Goal: Transaction & Acquisition: Book appointment/travel/reservation

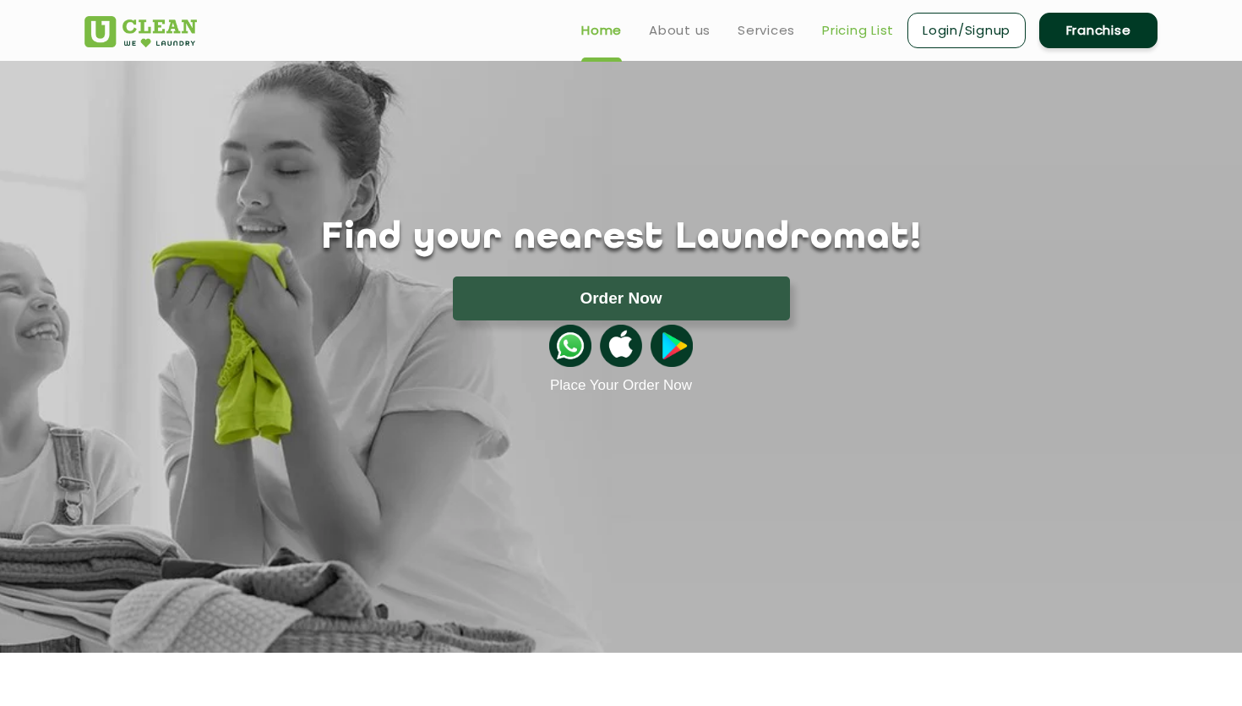
click at [859, 31] on link "Pricing List" at bounding box center [858, 30] width 72 height 20
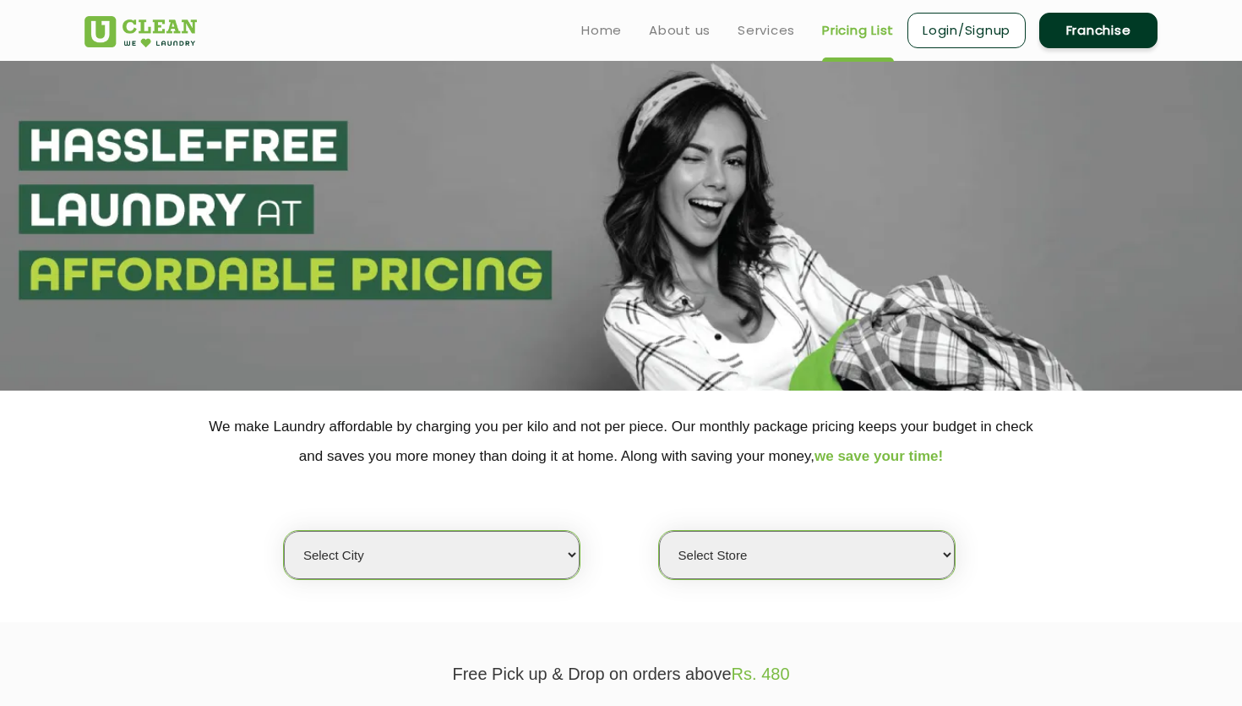
click at [492, 553] on select "Select city [GEOGRAPHIC_DATA] [GEOGRAPHIC_DATA] [GEOGRAPHIC_DATA] [GEOGRAPHIC_D…" at bounding box center [432, 555] width 296 height 48
select select "2"
click at [284, 531] on select "Select city [GEOGRAPHIC_DATA] [GEOGRAPHIC_DATA] [GEOGRAPHIC_DATA] [GEOGRAPHIC_D…" at bounding box center [432, 555] width 296 height 48
click at [735, 560] on select "Select Store [GEOGRAPHIC_DATA] Sector 66 [GEOGRAPHIC_DATA] Phase [GEOGRAPHIC_DA…" at bounding box center [807, 555] width 296 height 48
select select "359"
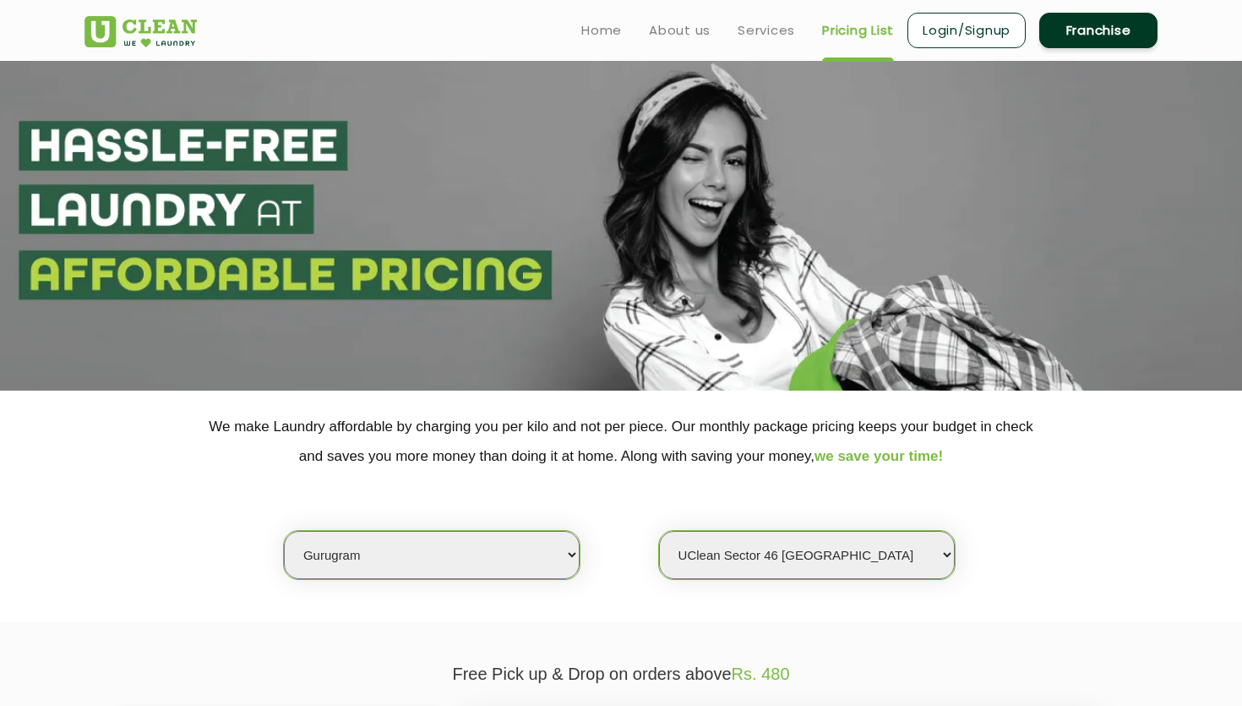
click at [659, 531] on select "Select Store [GEOGRAPHIC_DATA] Sector 66 [GEOGRAPHIC_DATA] Phase [GEOGRAPHIC_DA…" at bounding box center [807, 555] width 296 height 48
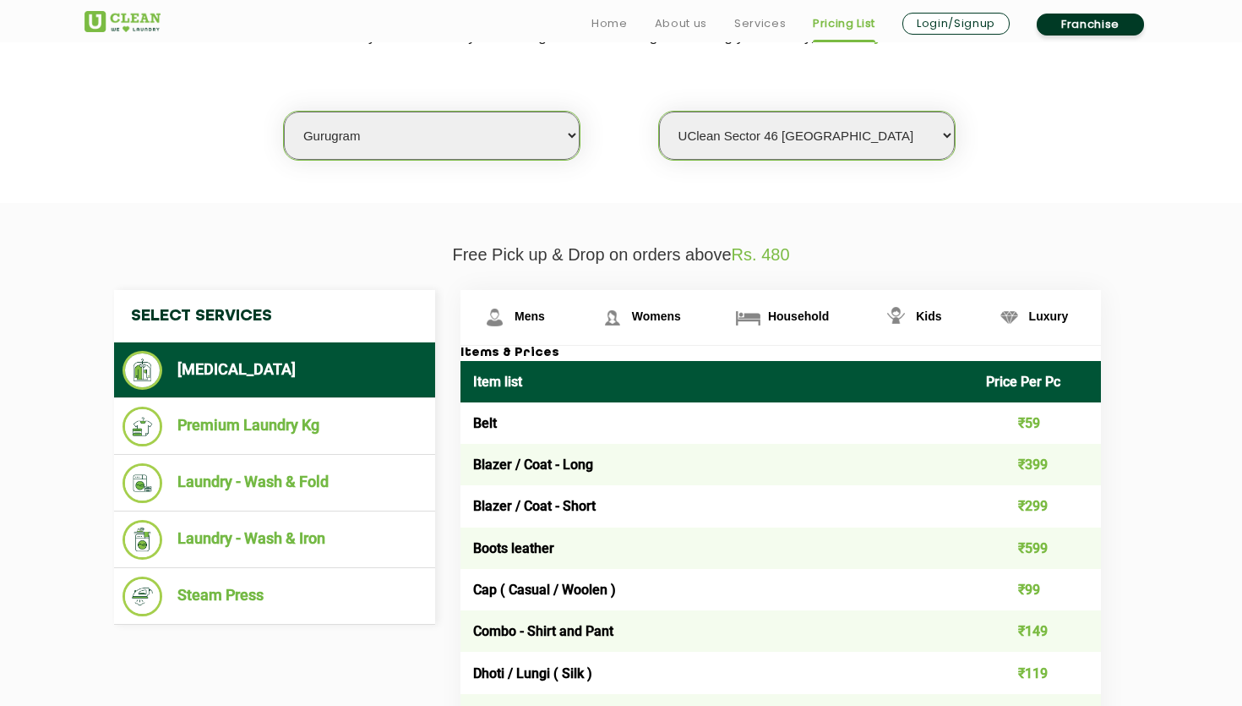
scroll to position [428, 0]
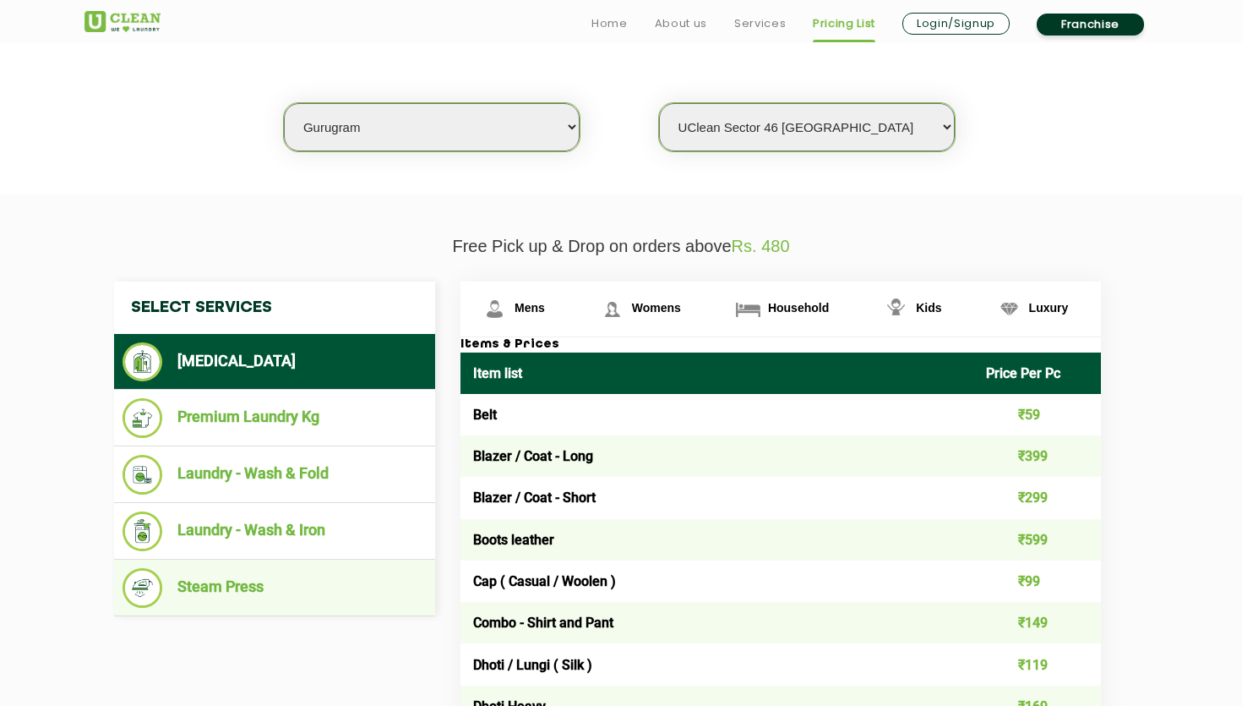
click at [267, 591] on li "Steam Press" at bounding box center [275, 588] width 304 height 40
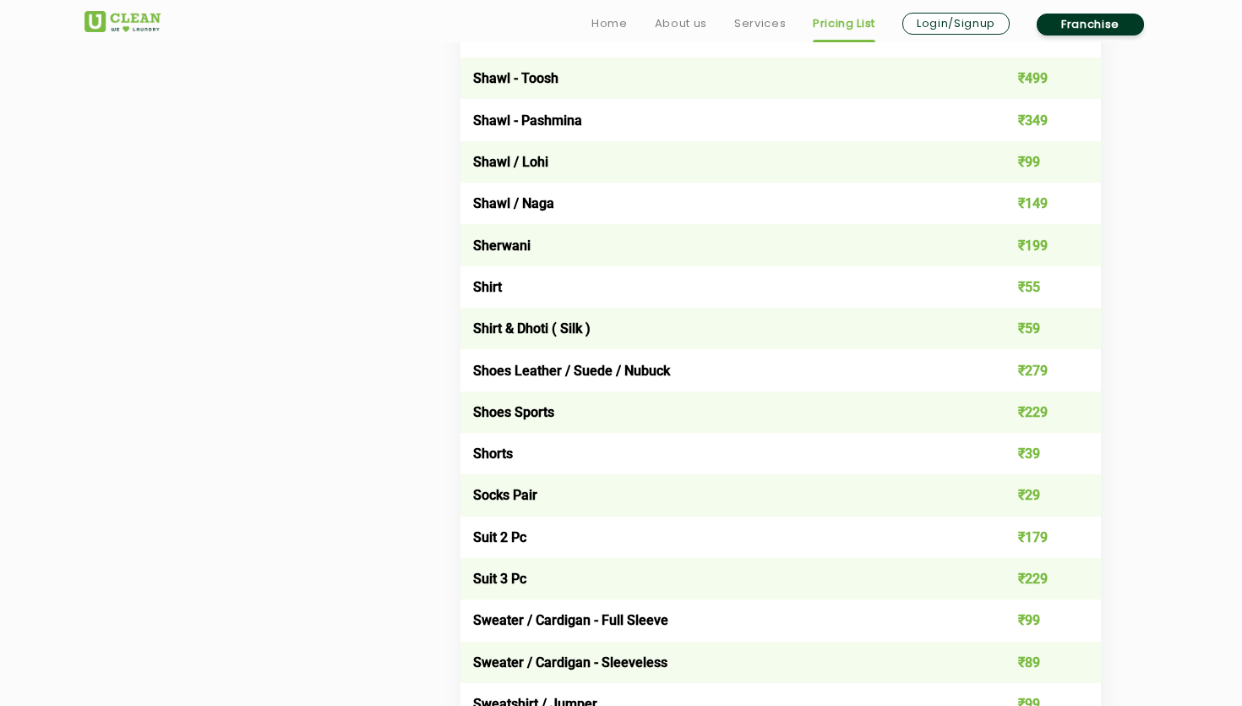
scroll to position [2311, 0]
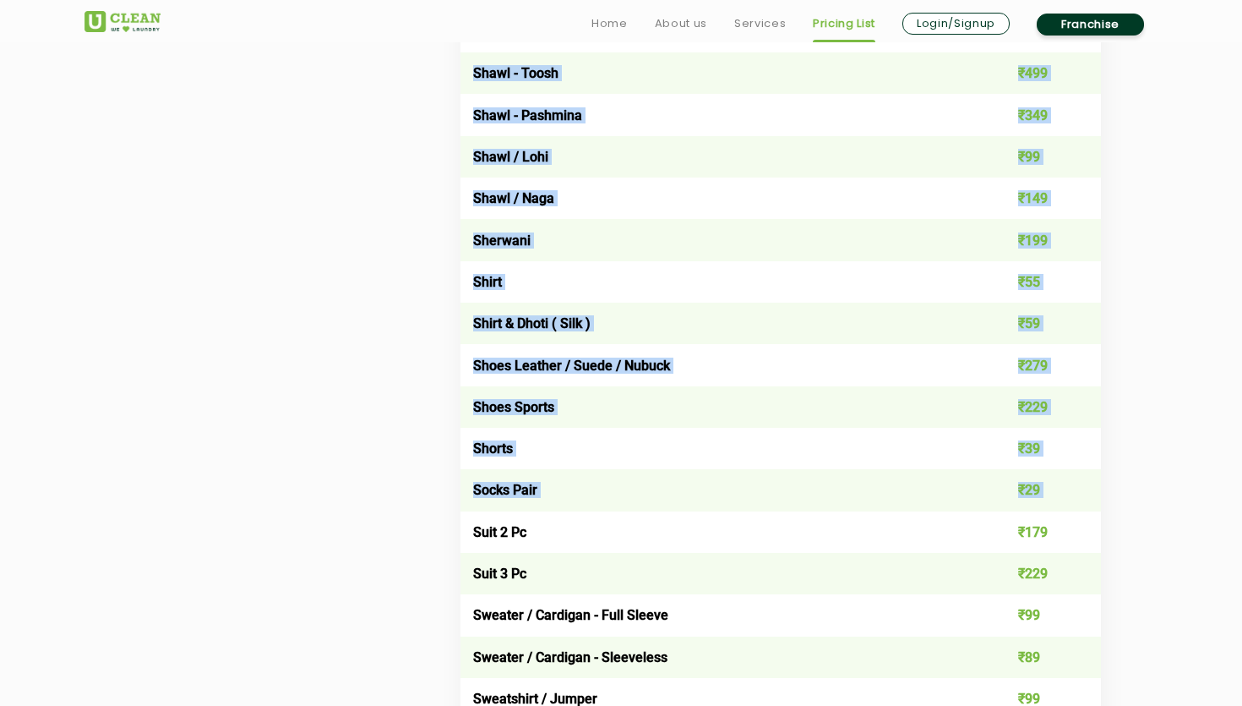
drag, startPoint x: 477, startPoint y: 530, endPoint x: 1121, endPoint y: 519, distance: 644.1
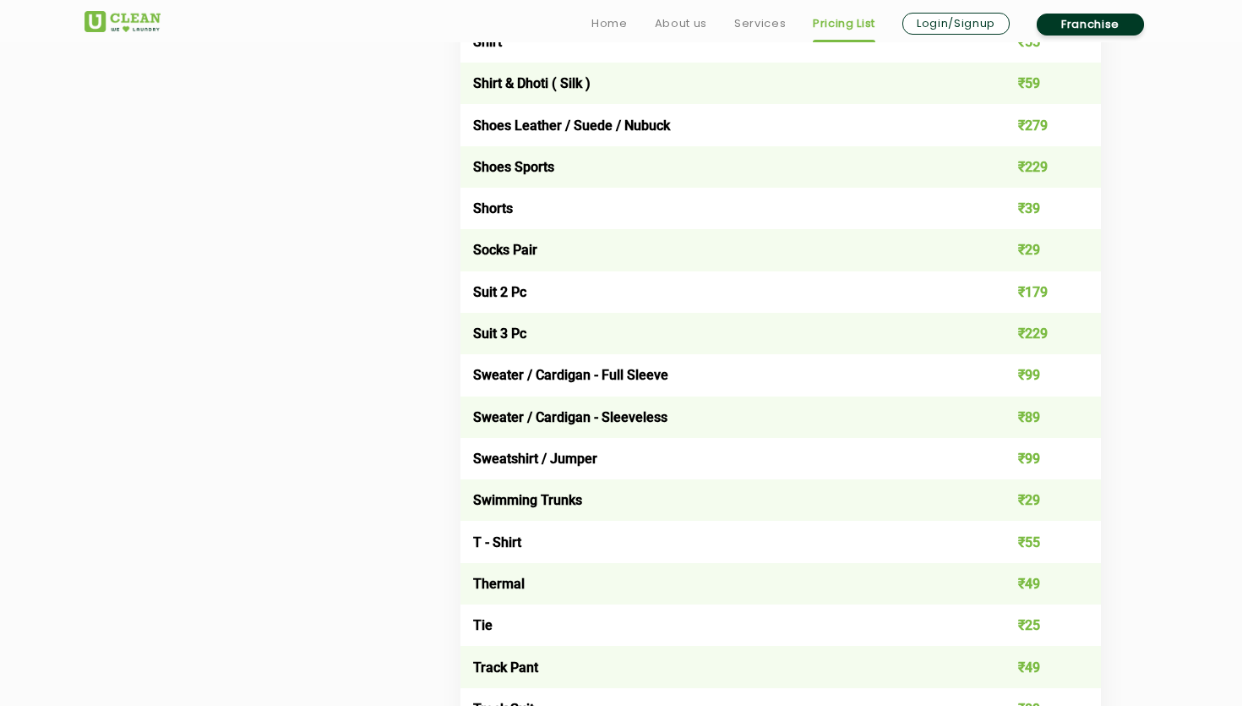
scroll to position [2556, 0]
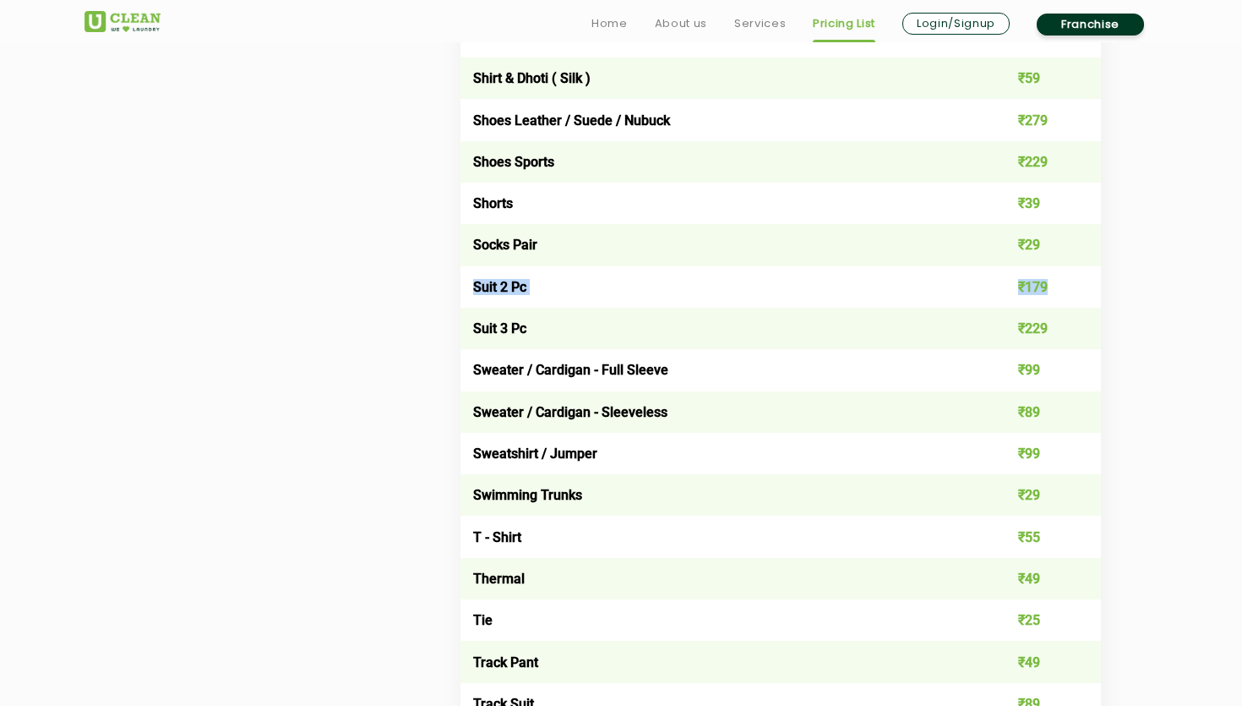
drag, startPoint x: 474, startPoint y: 286, endPoint x: 1053, endPoint y: 278, distance: 579.0
click at [1053, 279] on tr "Suit 2 Pc ₹179" at bounding box center [781, 286] width 641 height 41
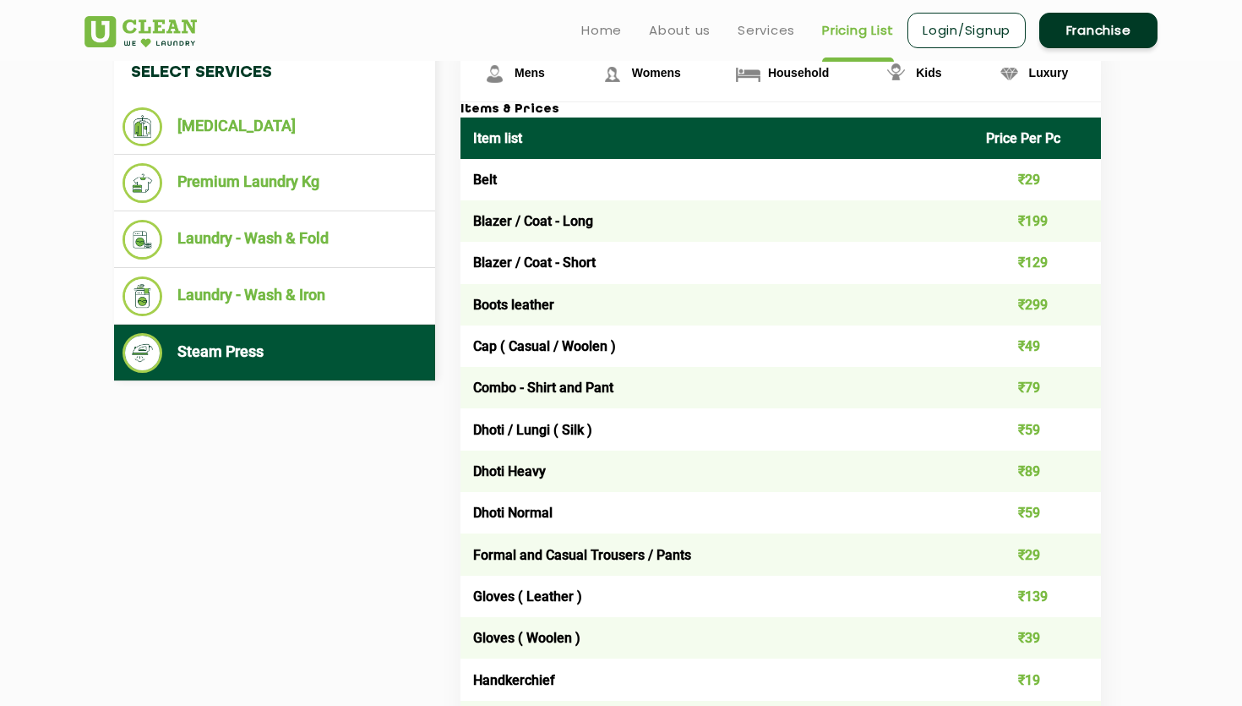
scroll to position [650, 0]
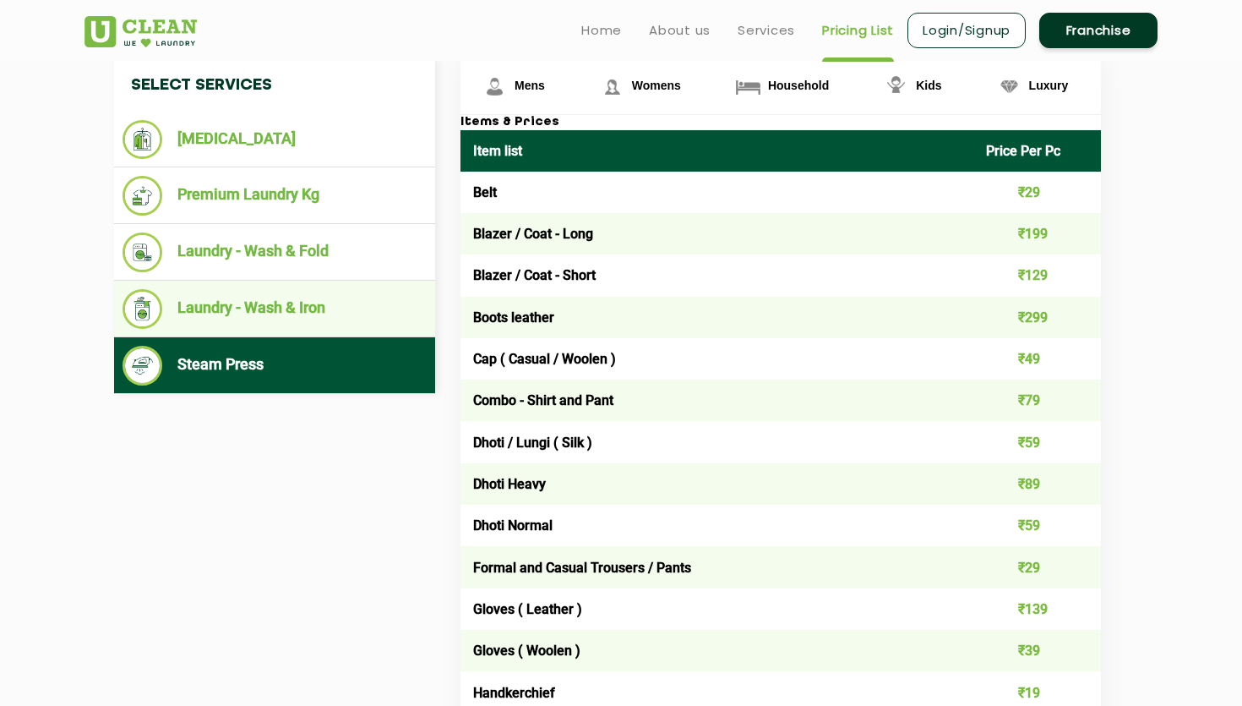
click at [270, 316] on li "Laundry - Wash & Iron" at bounding box center [275, 309] width 304 height 40
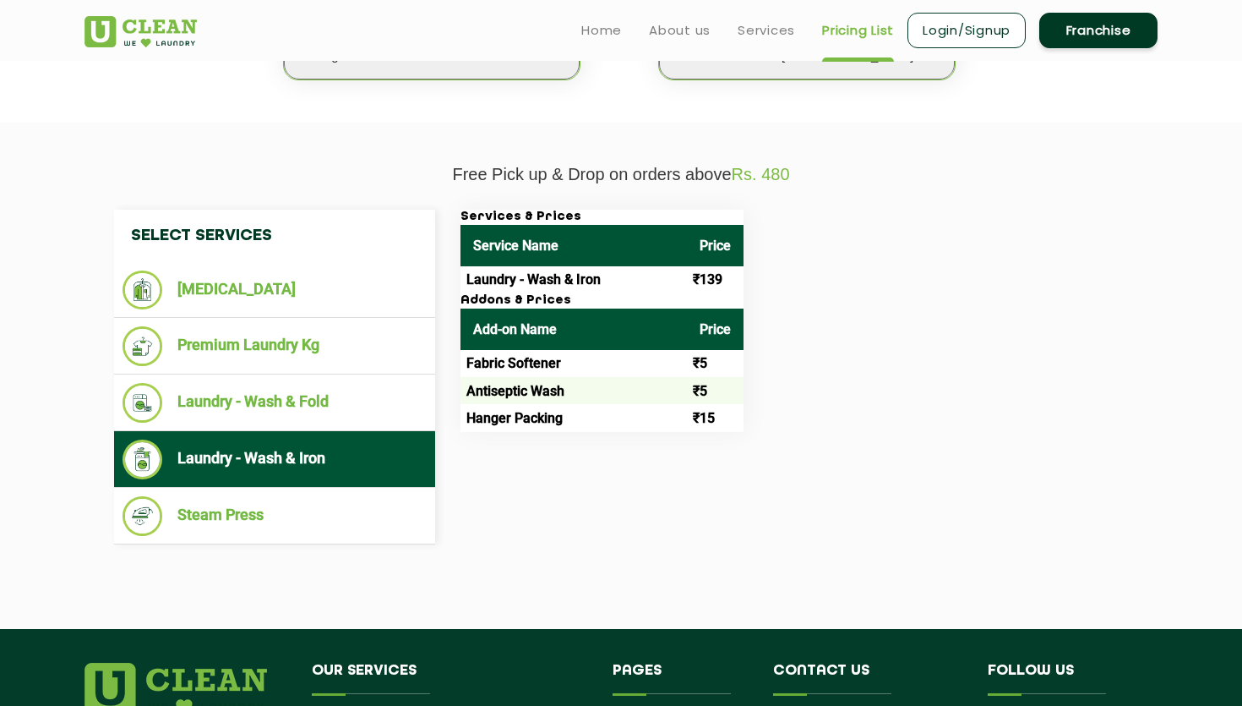
scroll to position [496, 0]
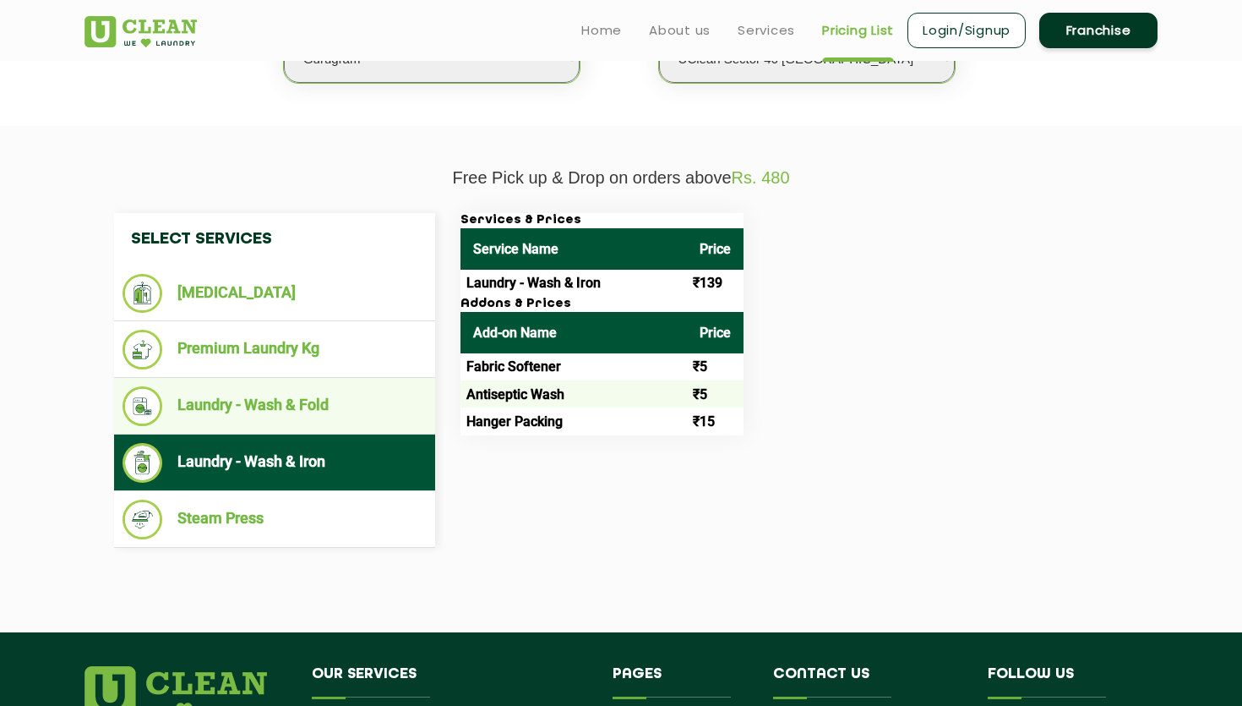
click at [286, 425] on li "Laundry - Wash & Fold" at bounding box center [275, 406] width 304 height 40
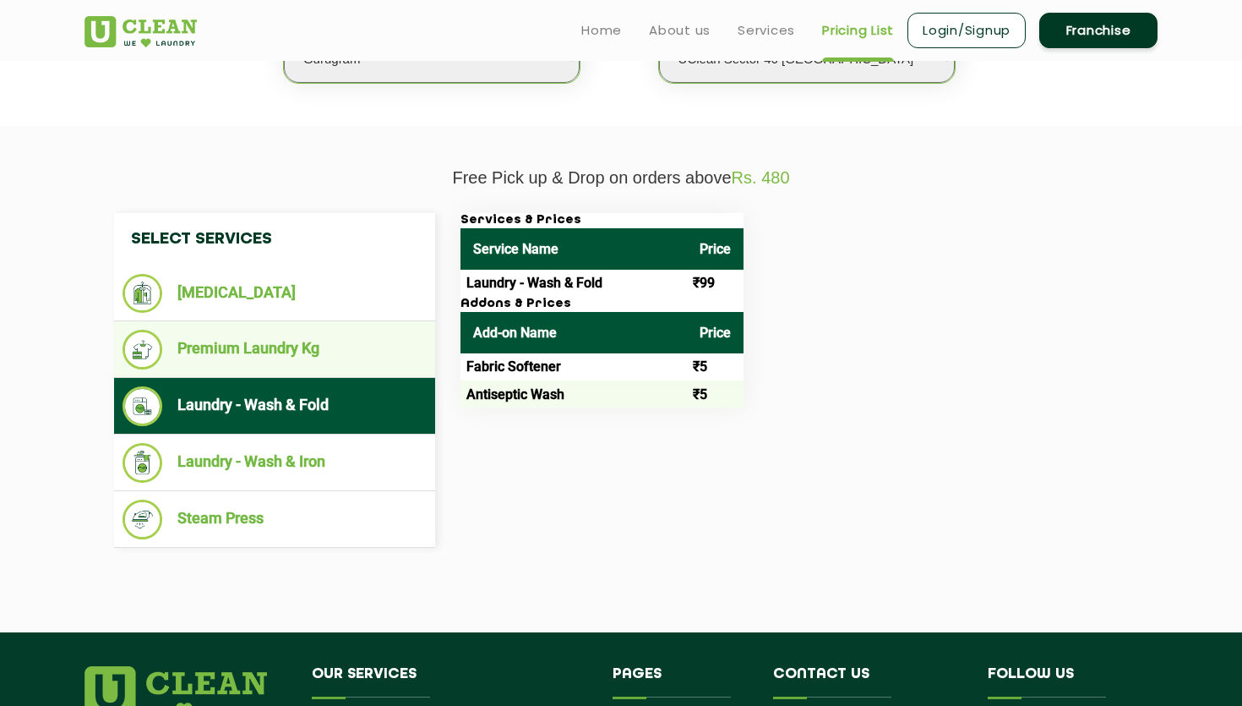
click at [248, 356] on li "Premium Laundry Kg" at bounding box center [275, 350] width 304 height 40
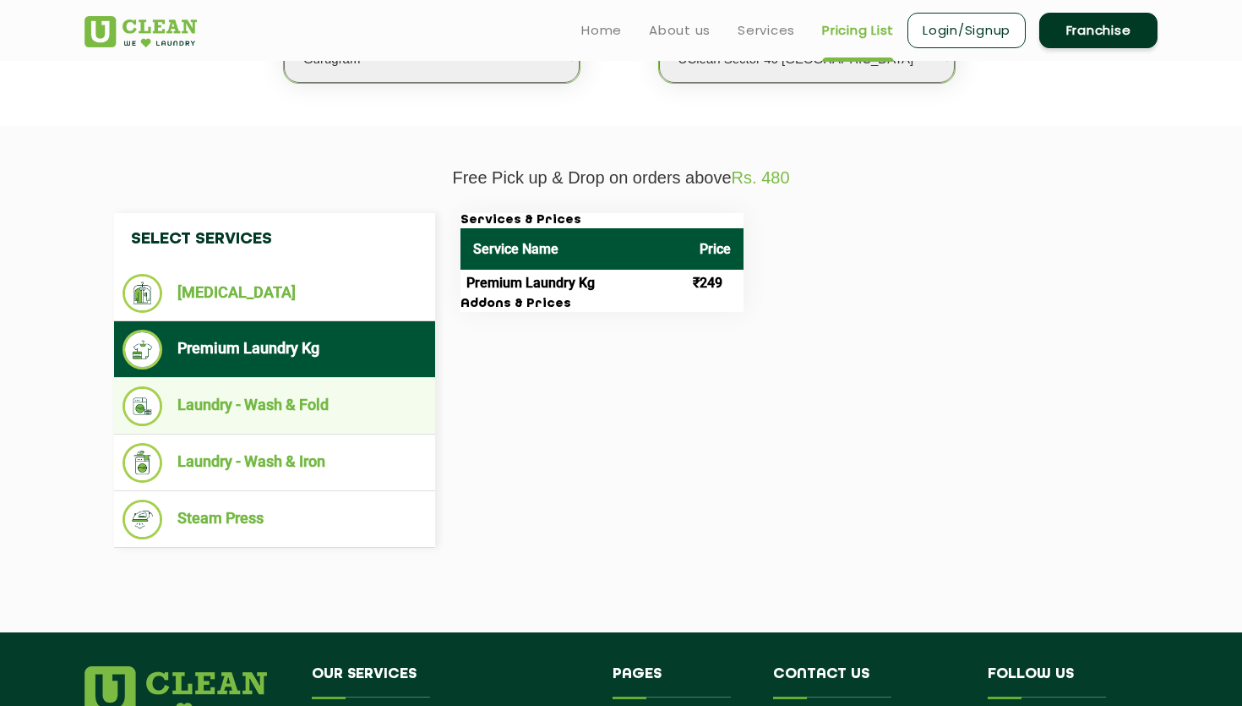
click at [225, 391] on li "Laundry - Wash & Fold" at bounding box center [275, 406] width 304 height 40
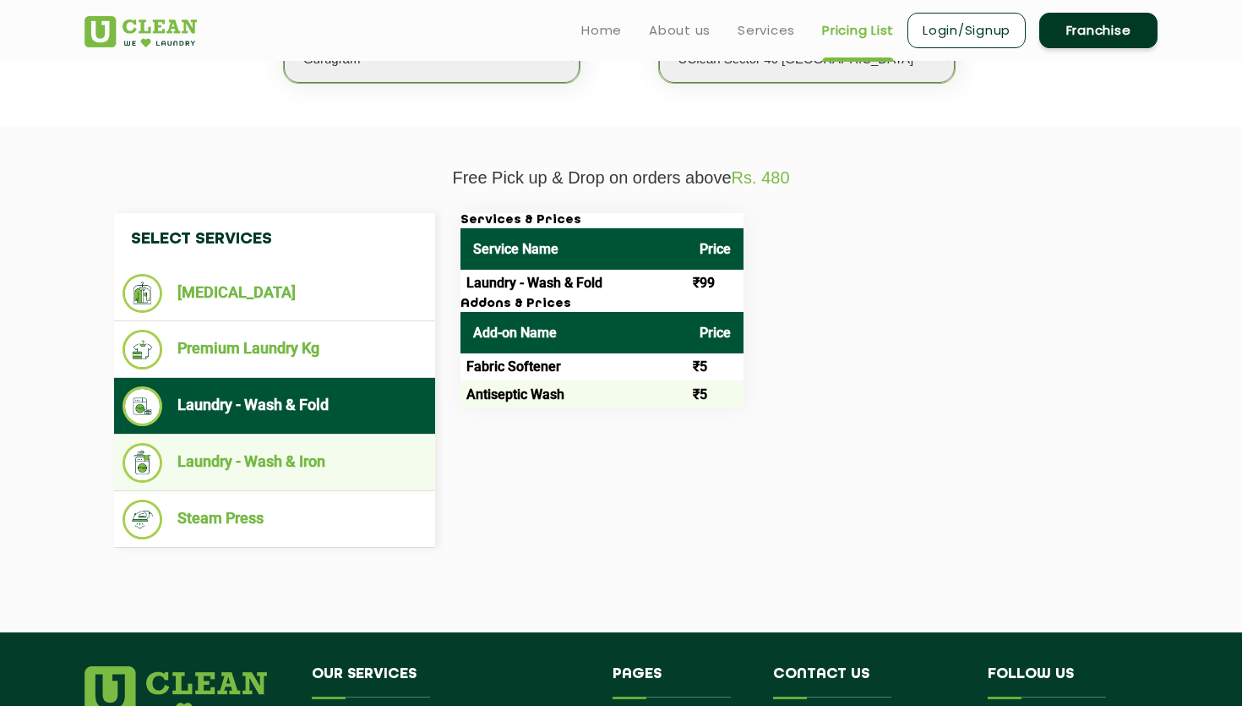
click at [237, 455] on li "Laundry - Wash & Iron" at bounding box center [275, 463] width 304 height 40
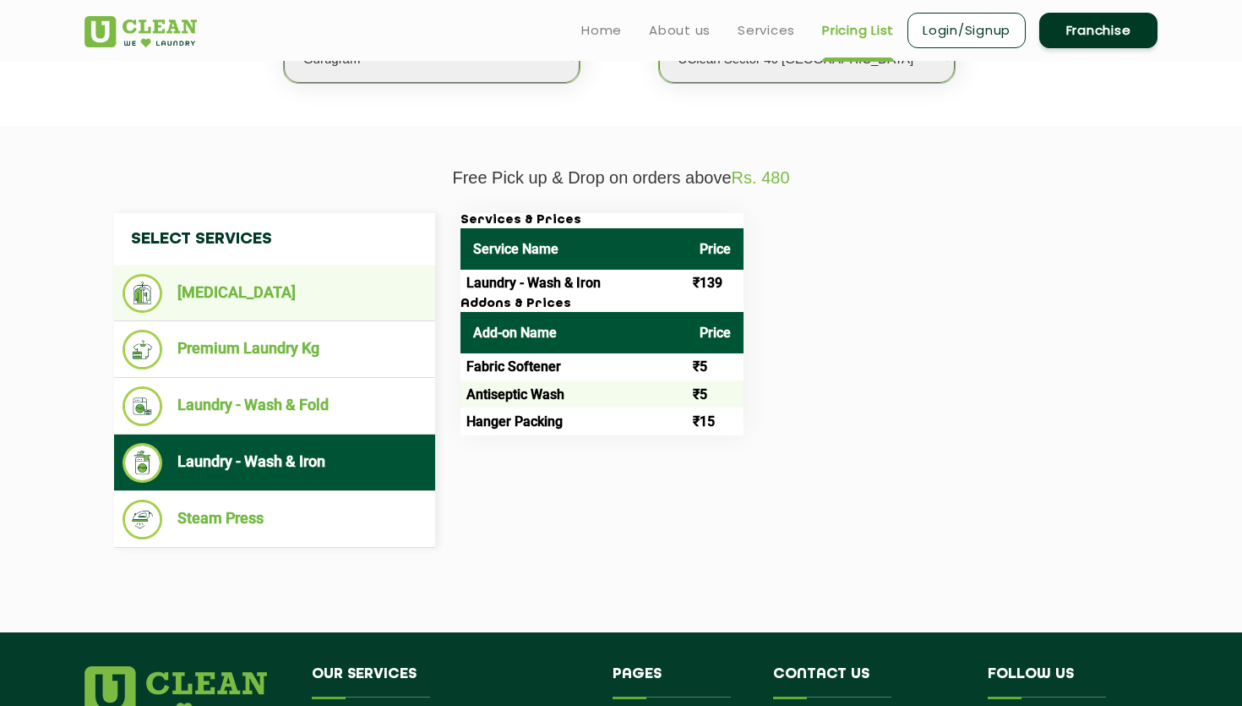
click at [233, 297] on li "[MEDICAL_DATA]" at bounding box center [275, 293] width 304 height 39
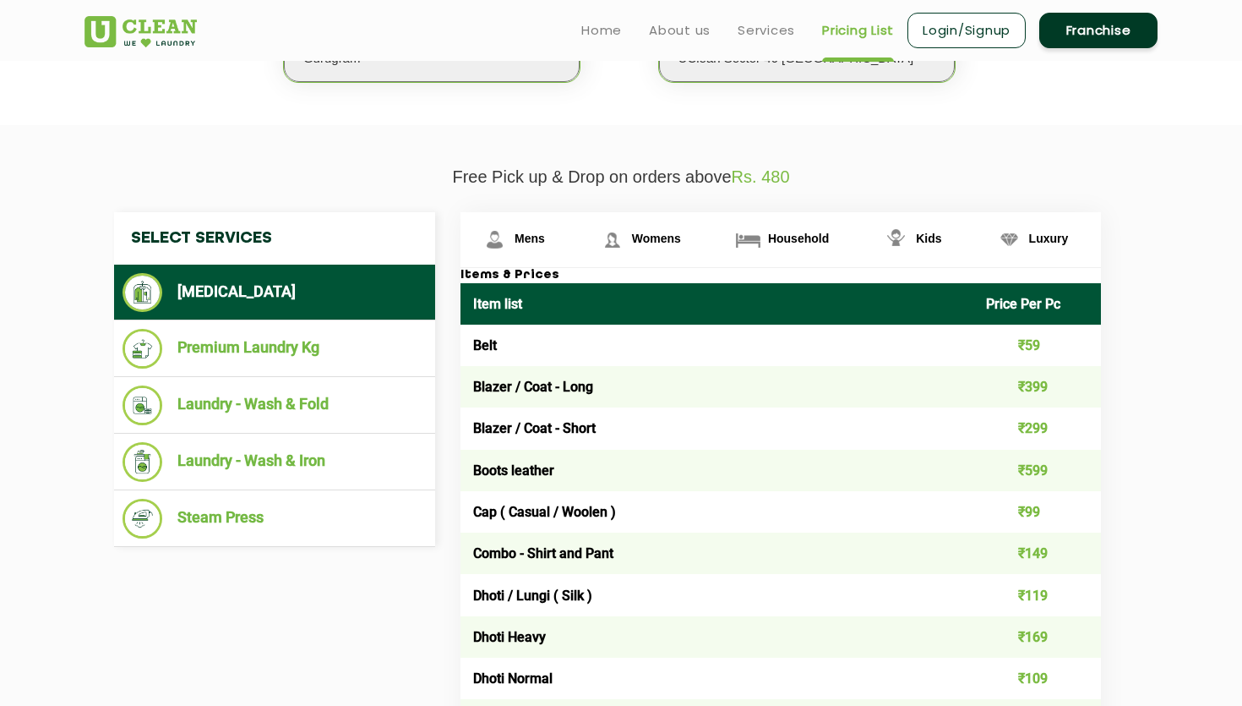
scroll to position [0, 0]
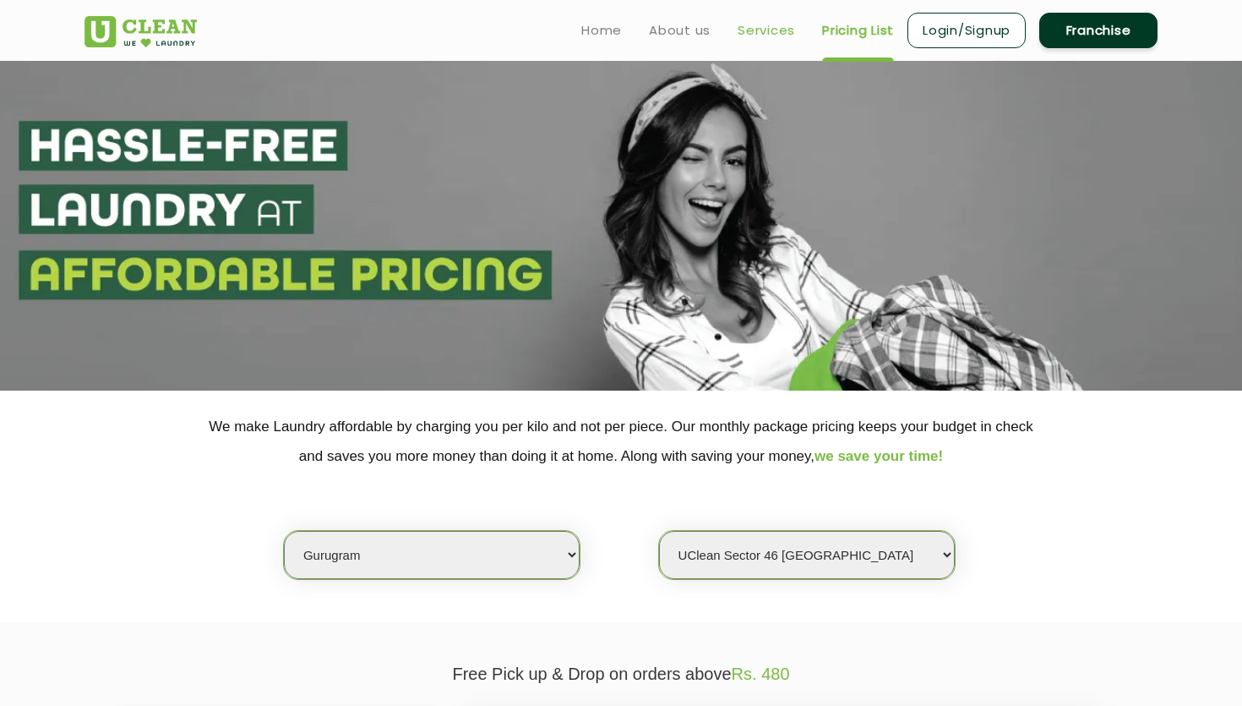
click at [762, 31] on link "Services" at bounding box center [766, 30] width 57 height 20
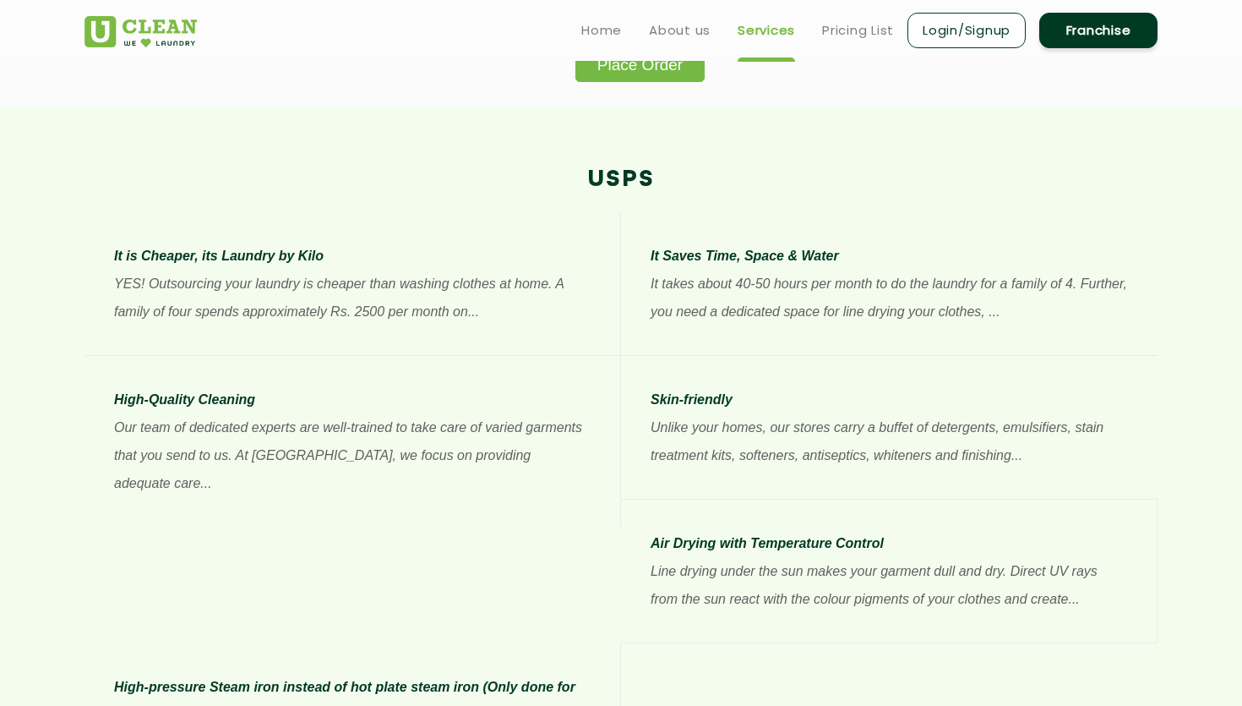
scroll to position [814, 0]
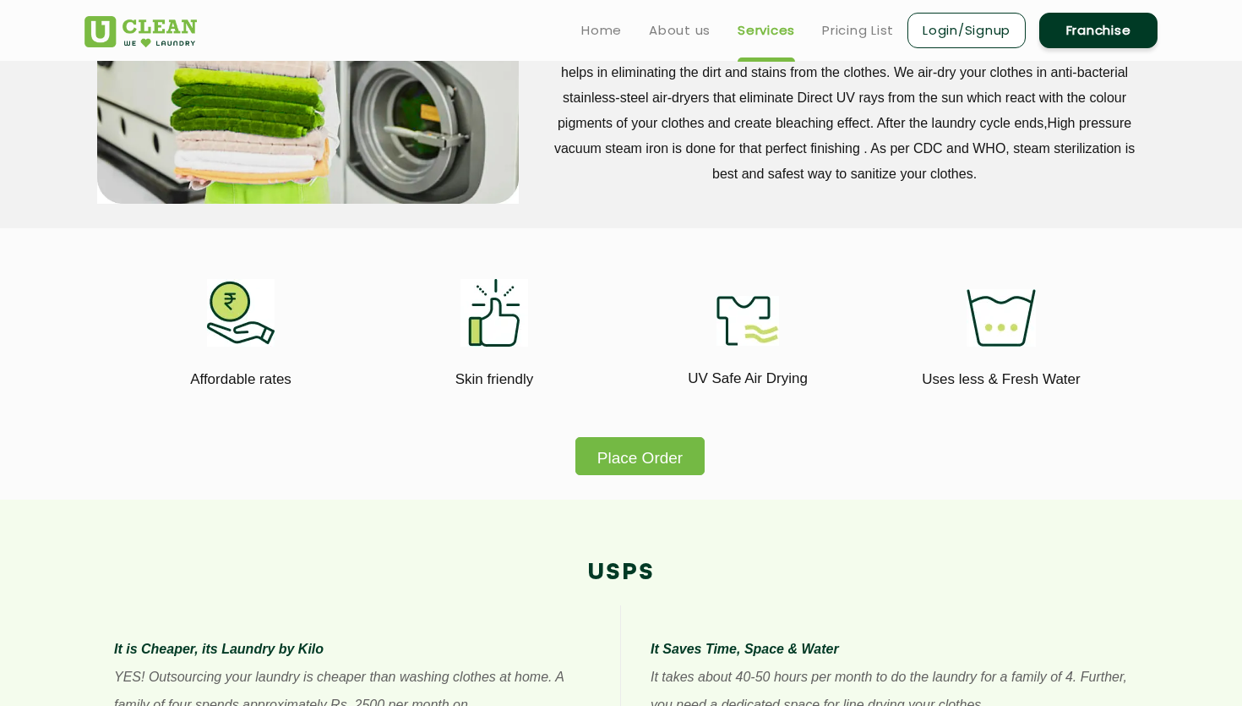
click at [984, 46] on link "Login/Signup" at bounding box center [967, 30] width 118 height 35
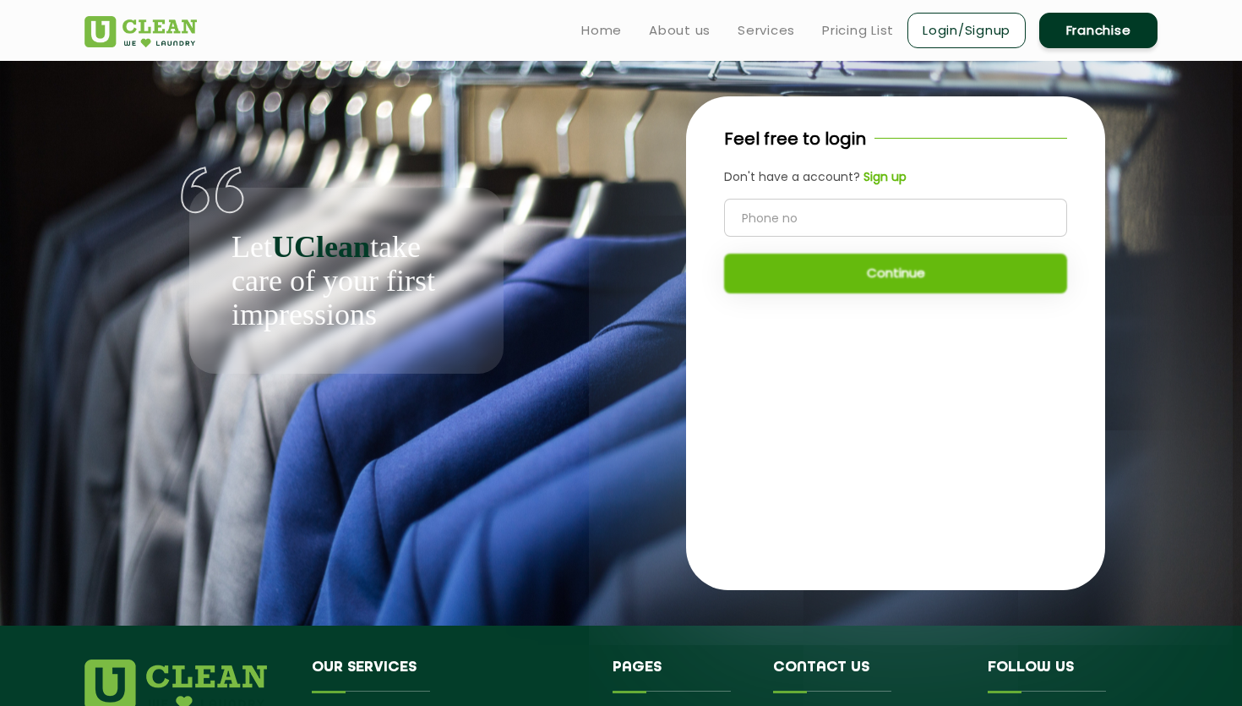
click at [838, 219] on input "tel" at bounding box center [895, 218] width 343 height 38
type input "7895830528"
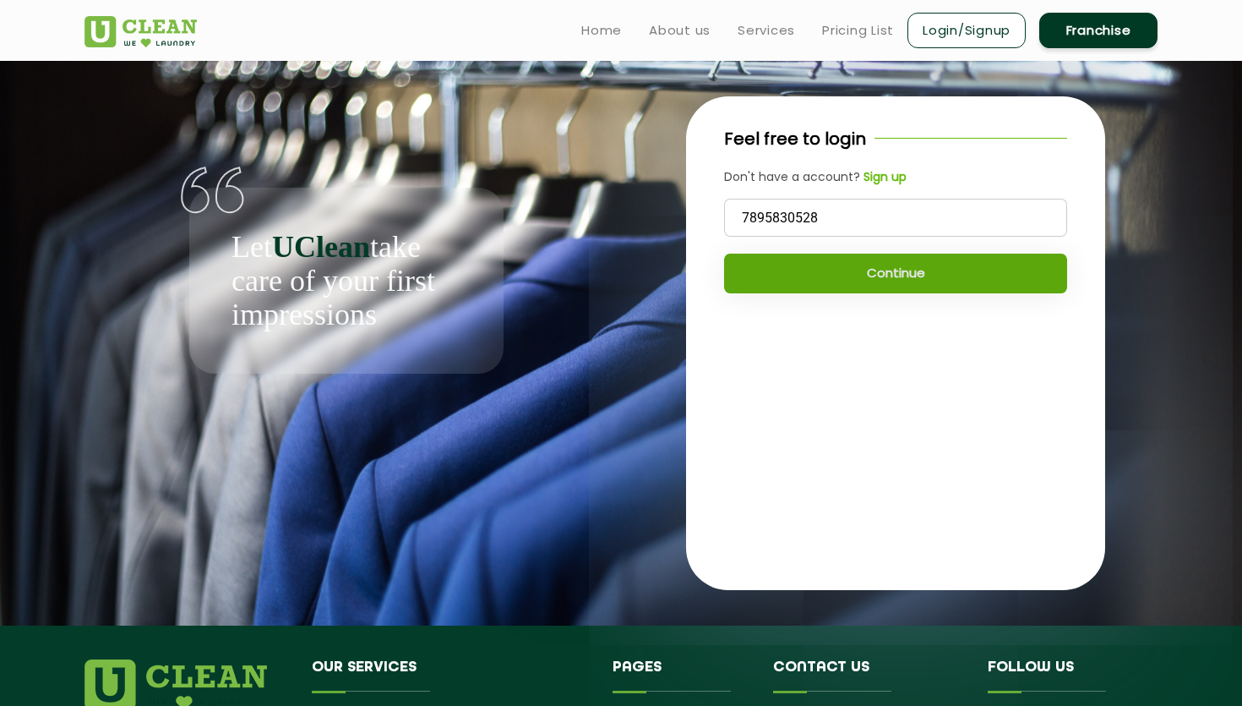
click at [901, 267] on button "Continue" at bounding box center [895, 274] width 343 height 40
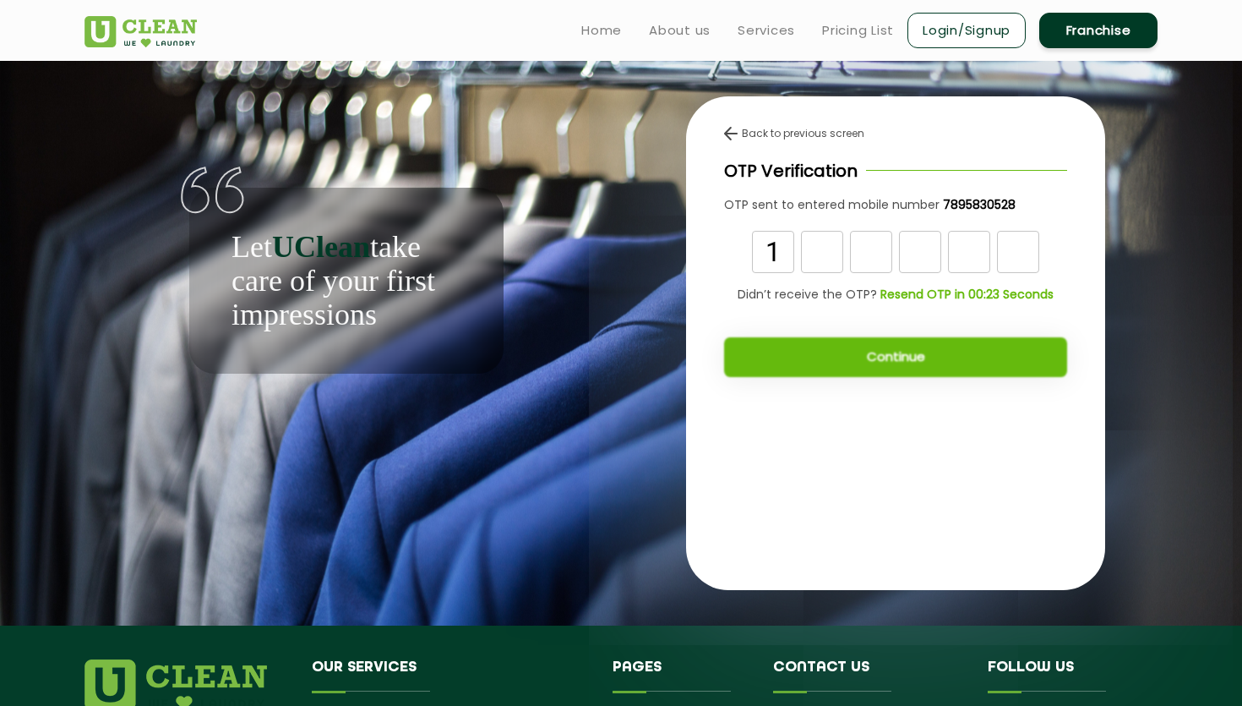
type input "1"
type input "6"
type input "3"
type input "1"
type input "2"
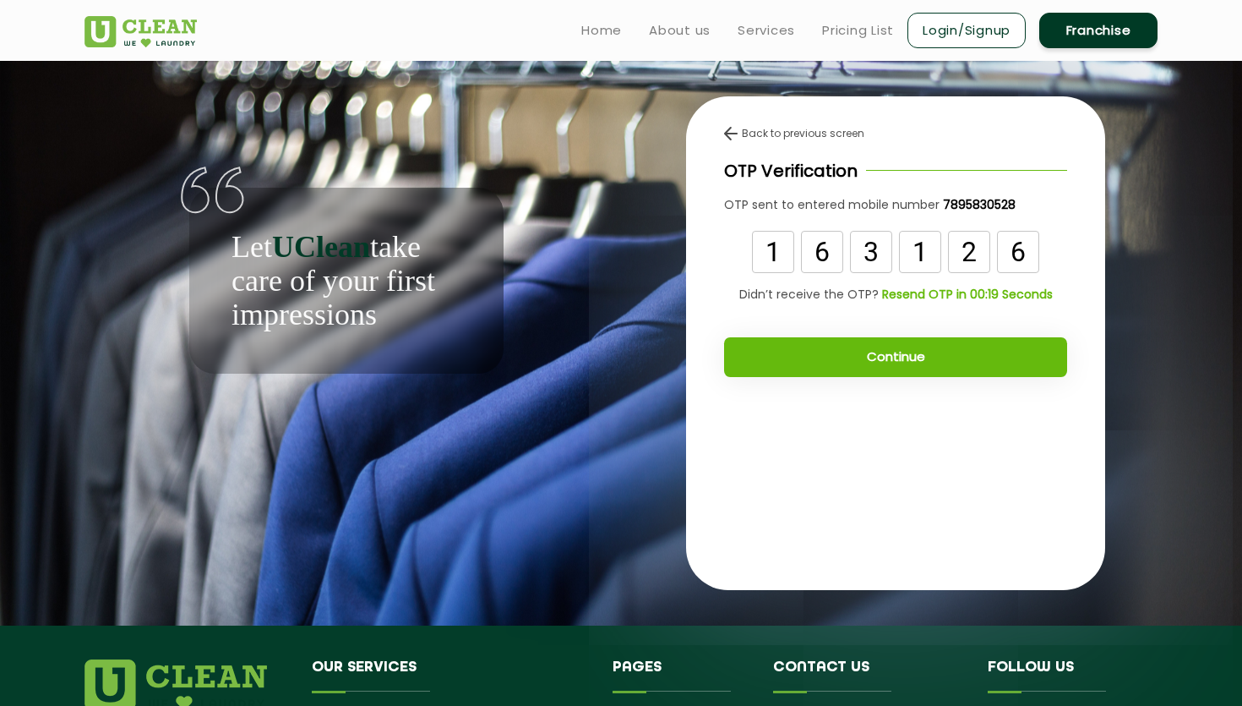
type input "6"
click at [1010, 376] on button "Continue" at bounding box center [895, 357] width 343 height 40
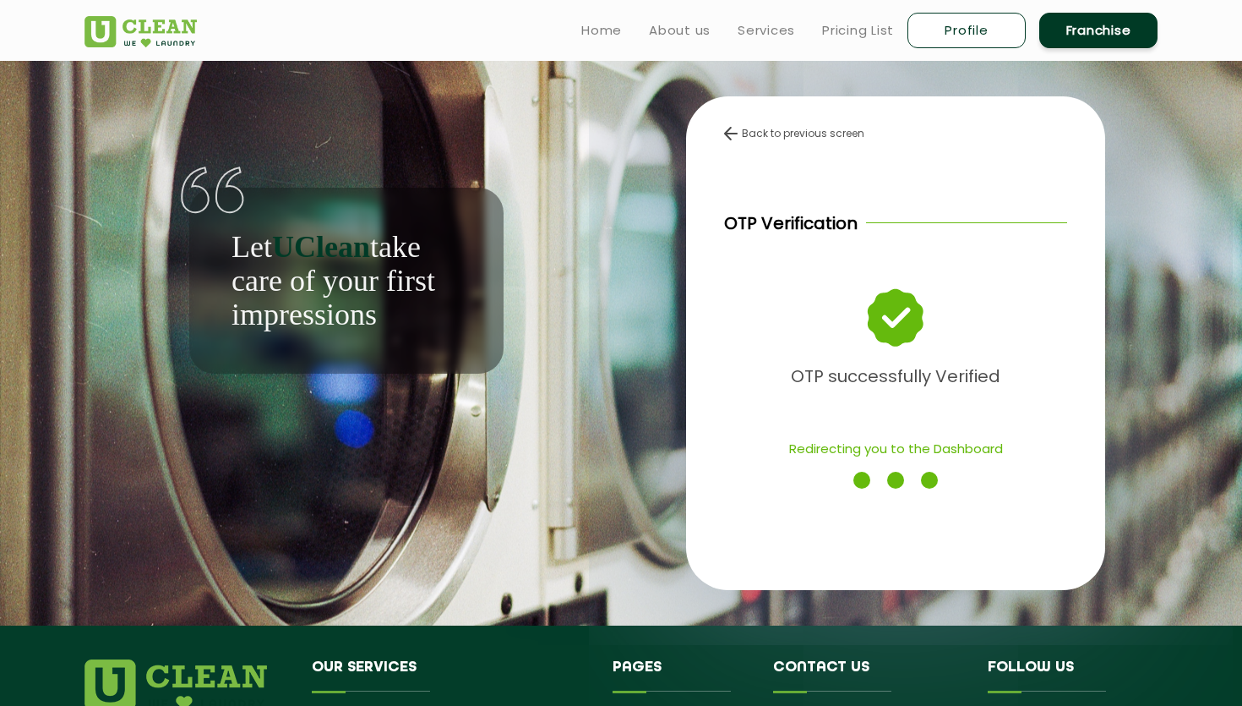
click at [921, 32] on link "Profile" at bounding box center [967, 30] width 118 height 35
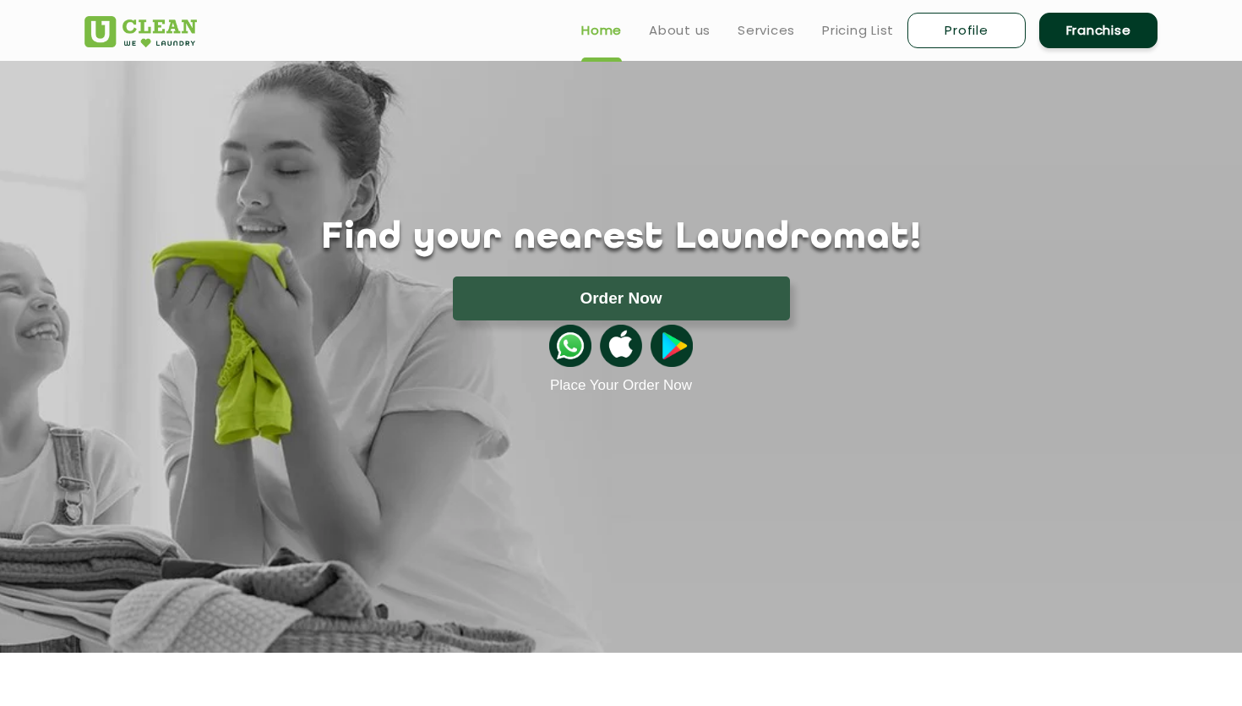
click at [950, 46] on link "Profile" at bounding box center [967, 30] width 118 height 35
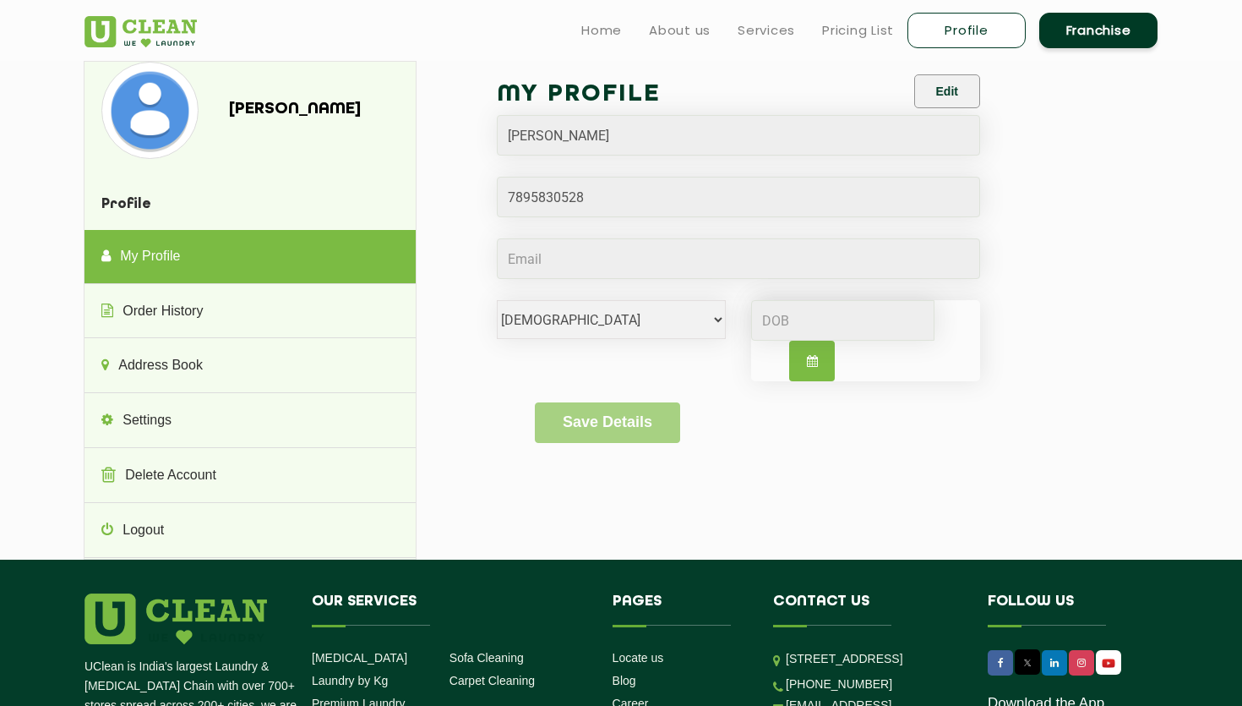
click at [816, 369] on button "button" at bounding box center [812, 361] width 46 height 41
select select "9"
select select "2025"
click at [889, 385] on div "Fr" at bounding box center [877, 387] width 27 height 27
click at [889, 432] on div "8 9 10 11 12 13 14" at bounding box center [850, 441] width 196 height 27
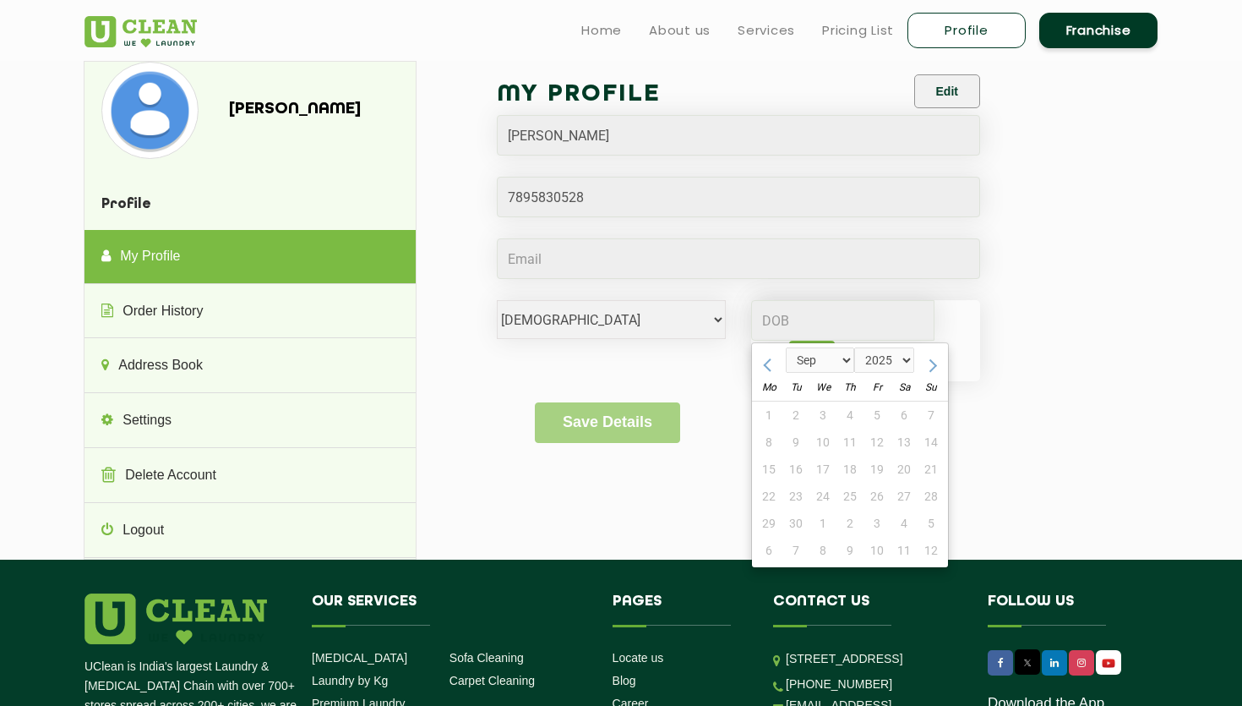
click at [818, 382] on div "We" at bounding box center [823, 387] width 27 height 27
click at [635, 457] on div "My Profile Edit Aayush Jain Male Female i'd rather not say Jan Feb Mar Apr May …" at bounding box center [738, 269] width 483 height 390
click at [832, 357] on button "button" at bounding box center [812, 361] width 46 height 41
select select "9"
select select "2025"
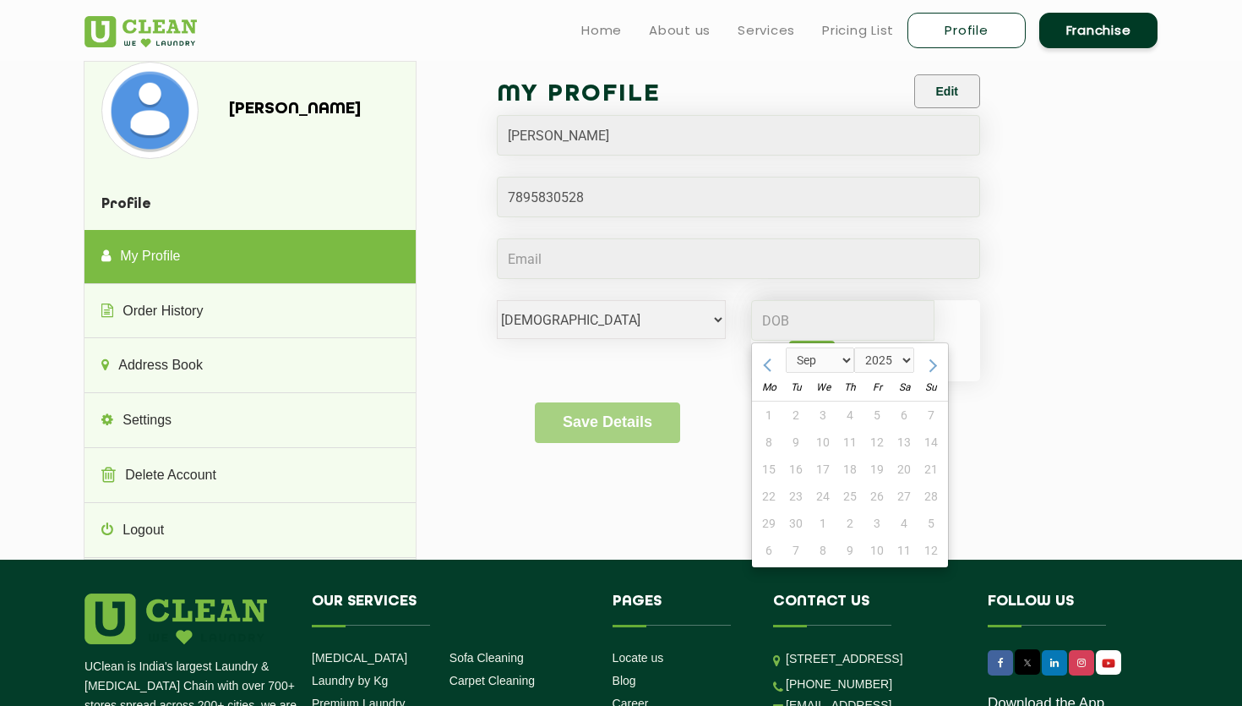
click at [1166, 313] on div "Aayush Jain Profile My Profile Order History Address Book Settings Delete Accou…" at bounding box center [621, 310] width 1099 height 499
drag, startPoint x: 921, startPoint y: 359, endPoint x: 899, endPoint y: 359, distance: 22.0
click at [921, 359] on div at bounding box center [865, 340] width 229 height 81
click at [793, 358] on button "button" at bounding box center [812, 361] width 46 height 41
select select "9"
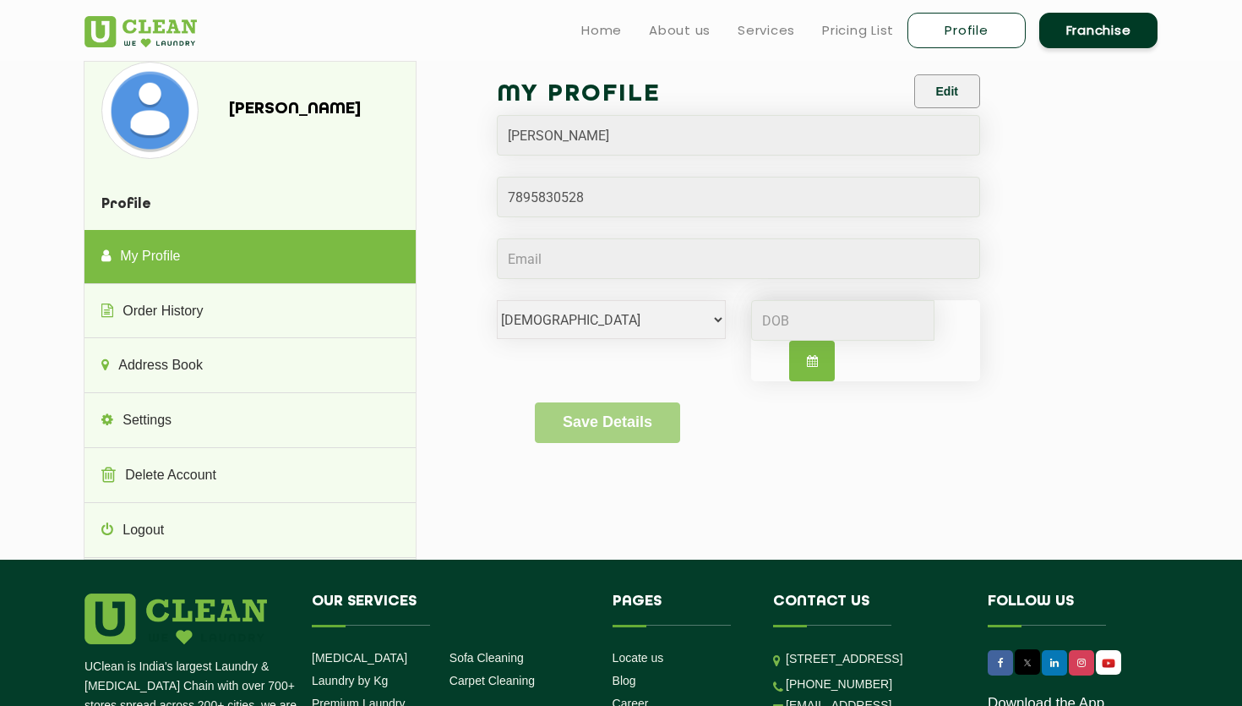
select select "2025"
click at [1047, 315] on div "My Profile Edit Aayush Jain Male Female i'd rather not say Jan Feb Mar Apr May …" at bounding box center [800, 269] width 690 height 417
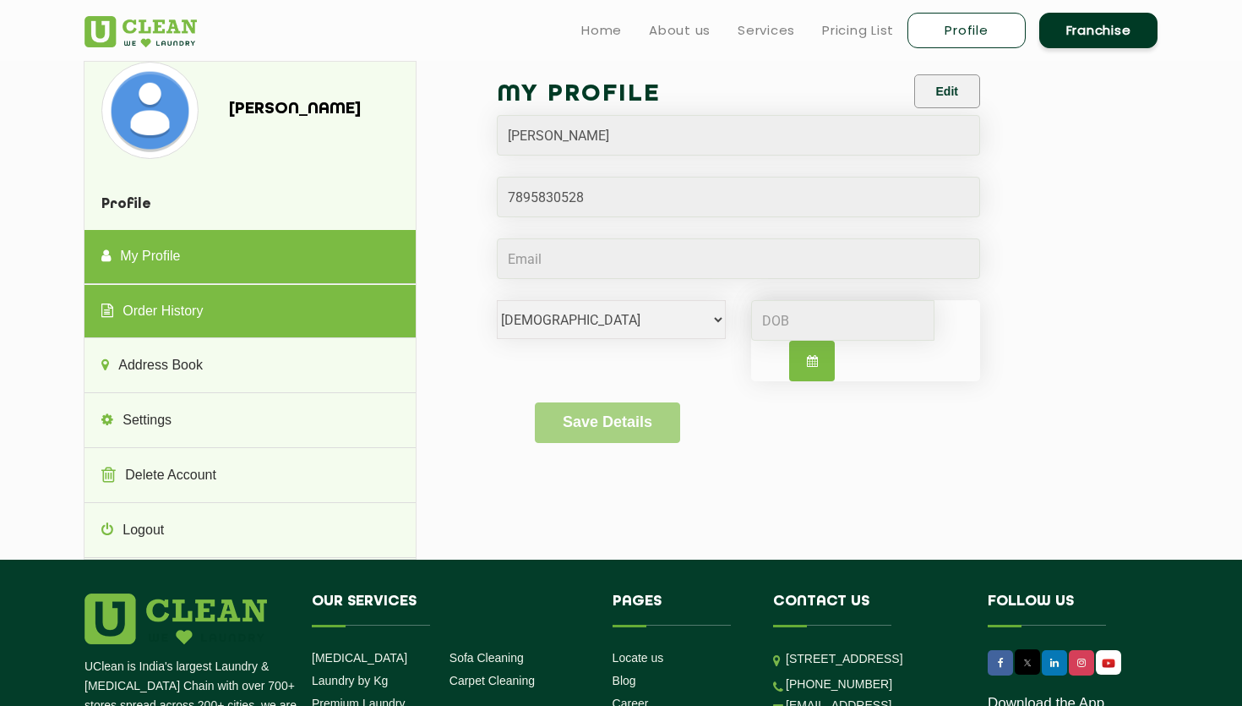
click at [172, 293] on link "Order History" at bounding box center [250, 312] width 330 height 54
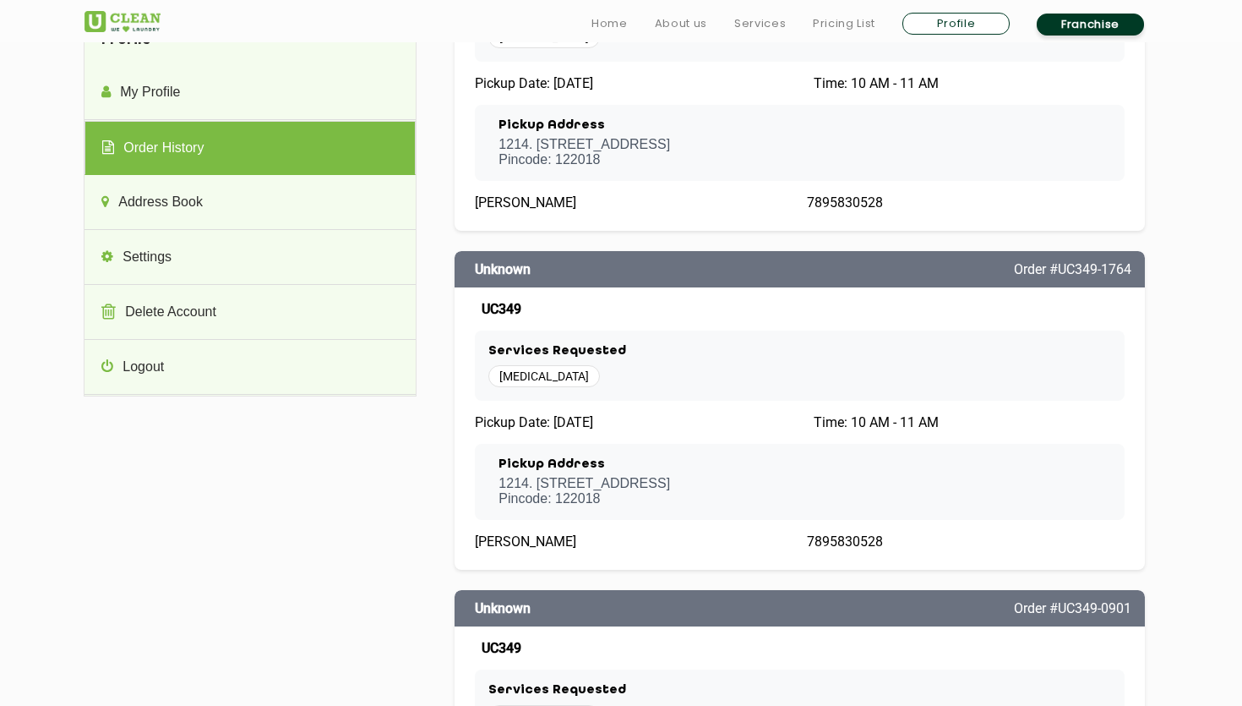
scroll to position [165, 0]
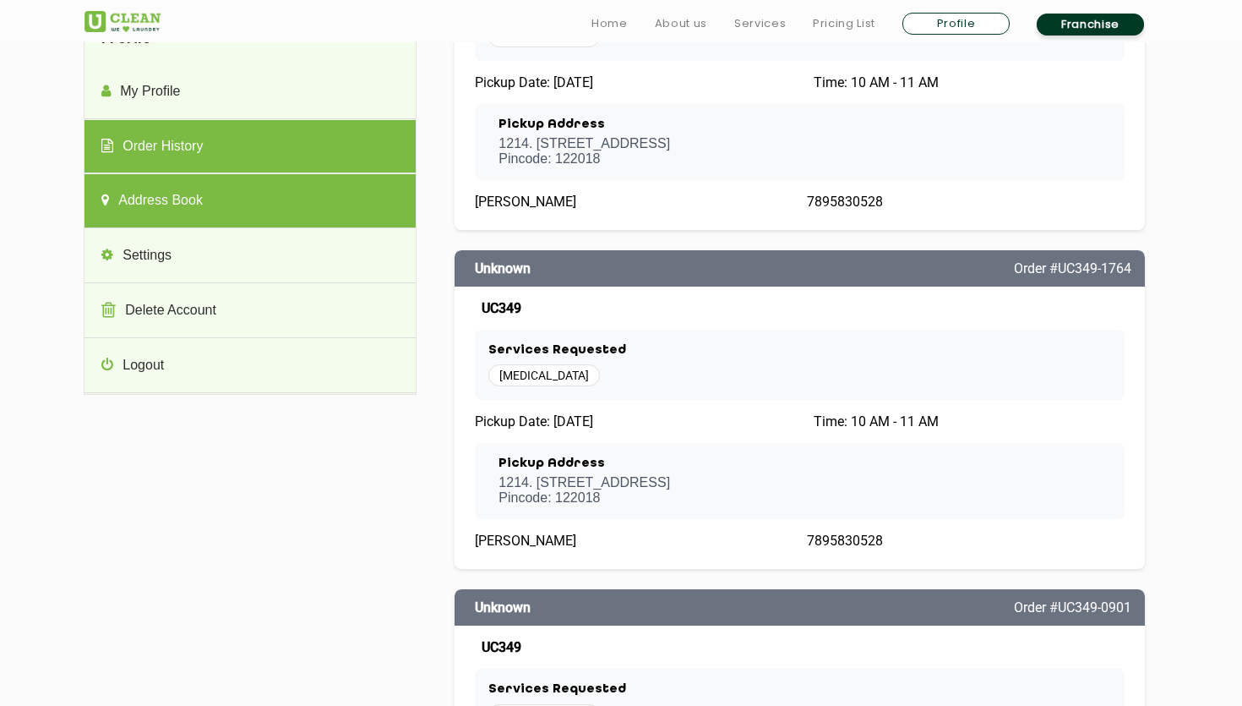
click at [188, 206] on link "Address Book" at bounding box center [250, 201] width 330 height 54
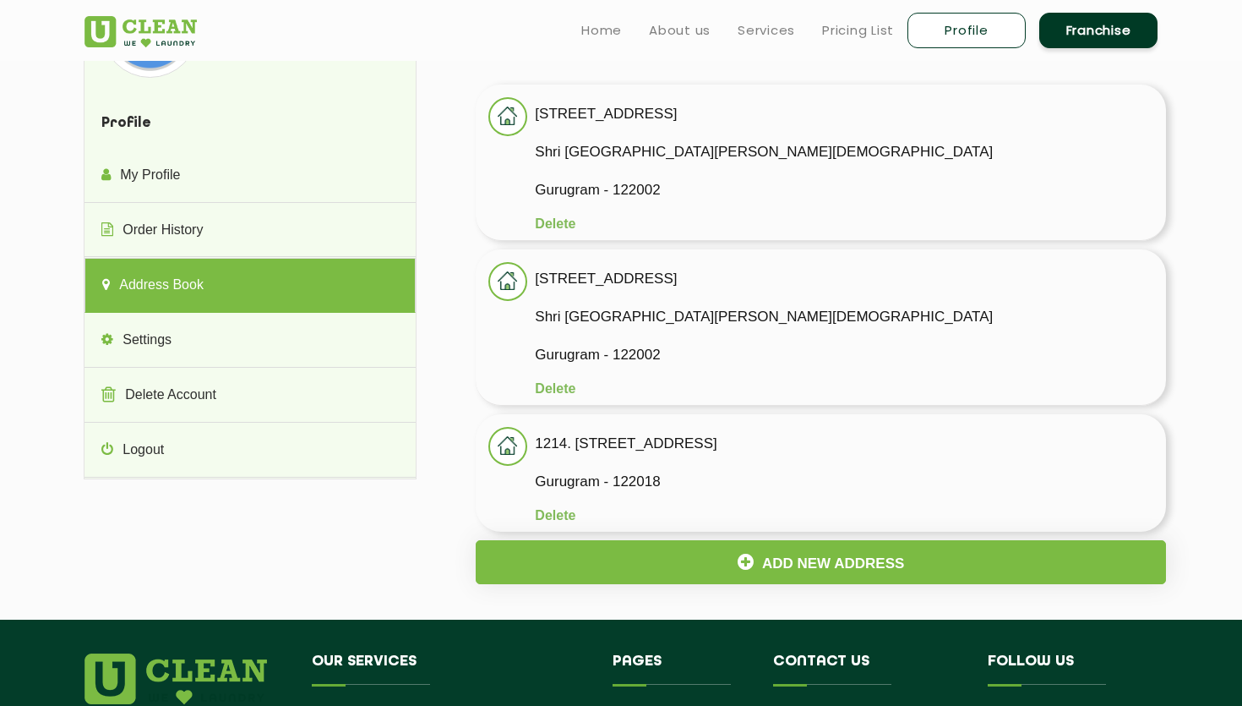
scroll to position [77, 0]
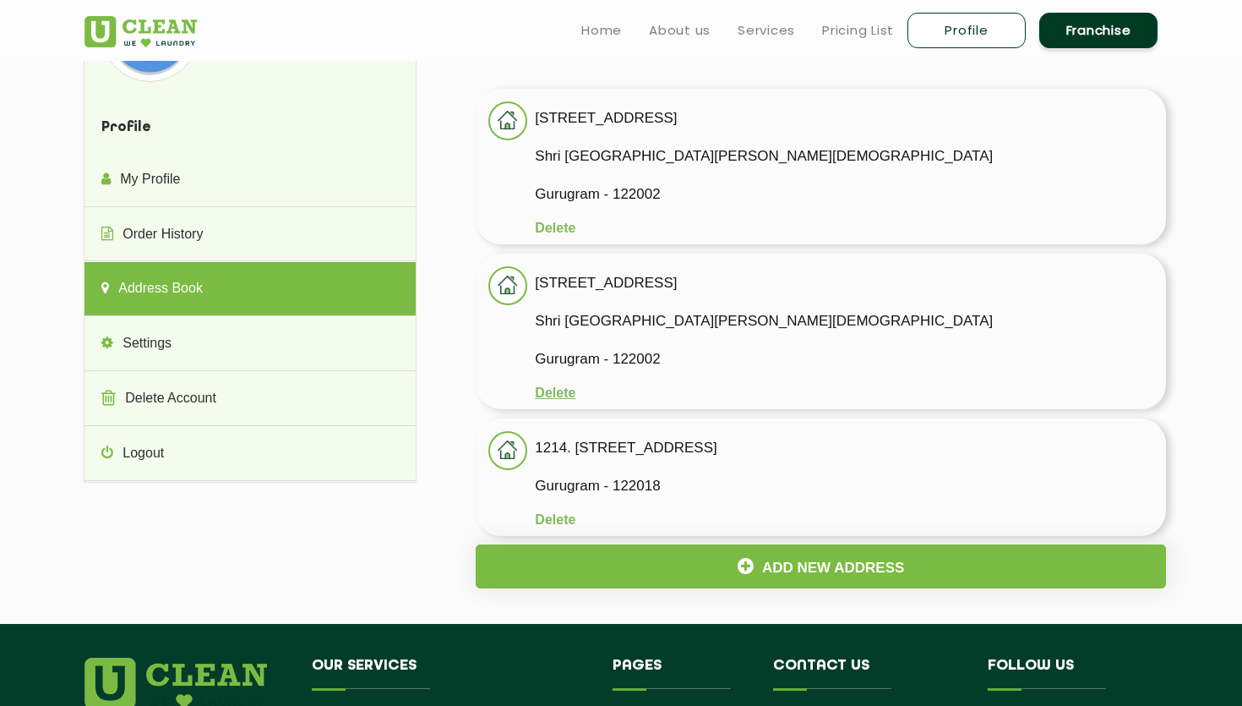
click at [550, 395] on button "Delete" at bounding box center [555, 392] width 41 height 15
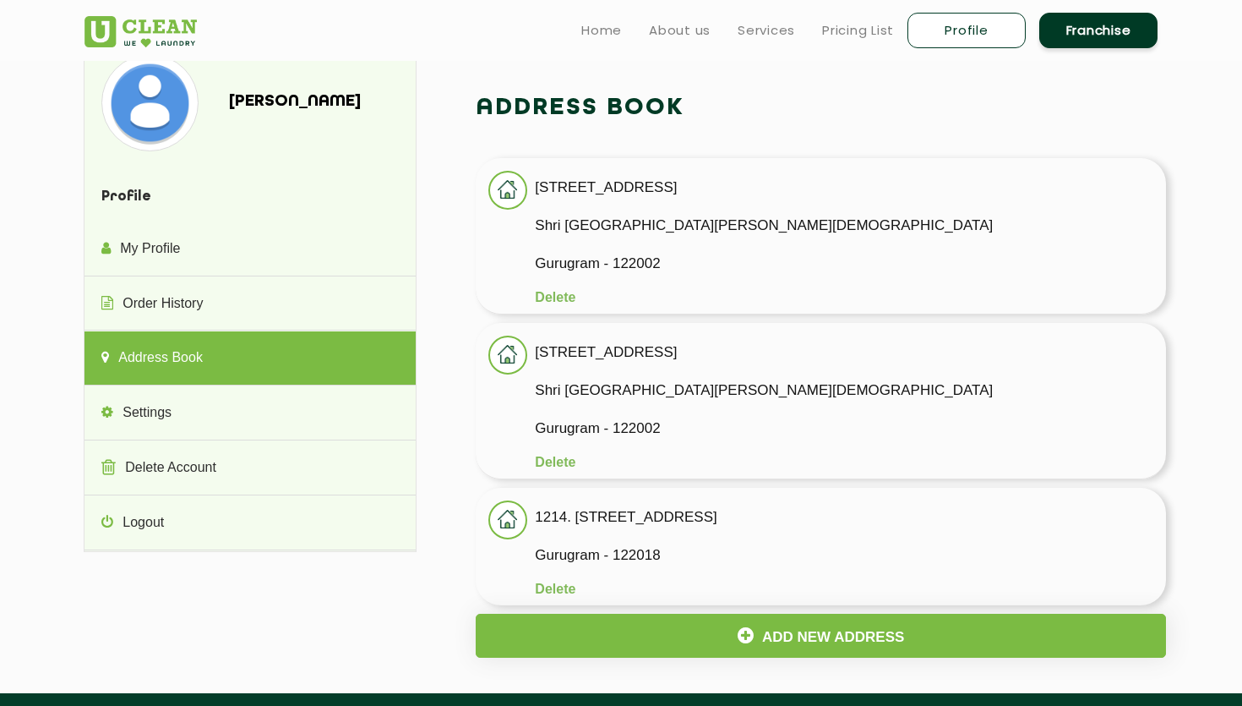
scroll to position [0, 0]
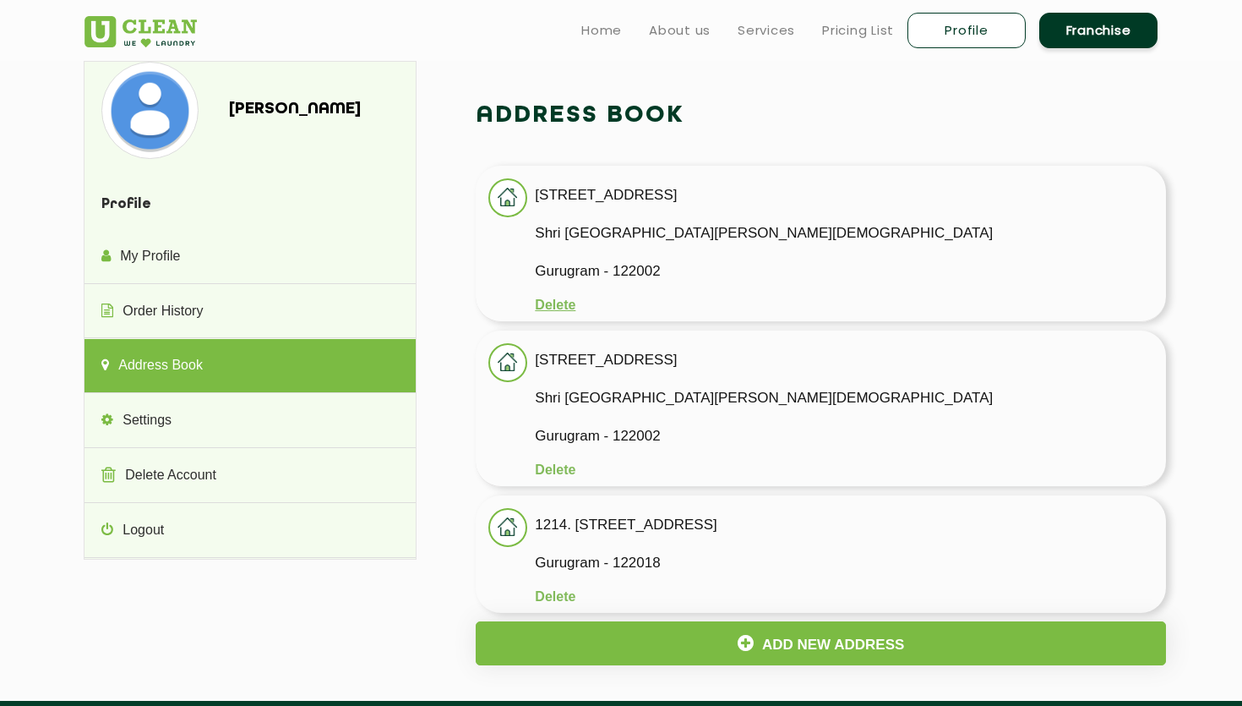
click at [554, 308] on button "Delete" at bounding box center [555, 304] width 41 height 15
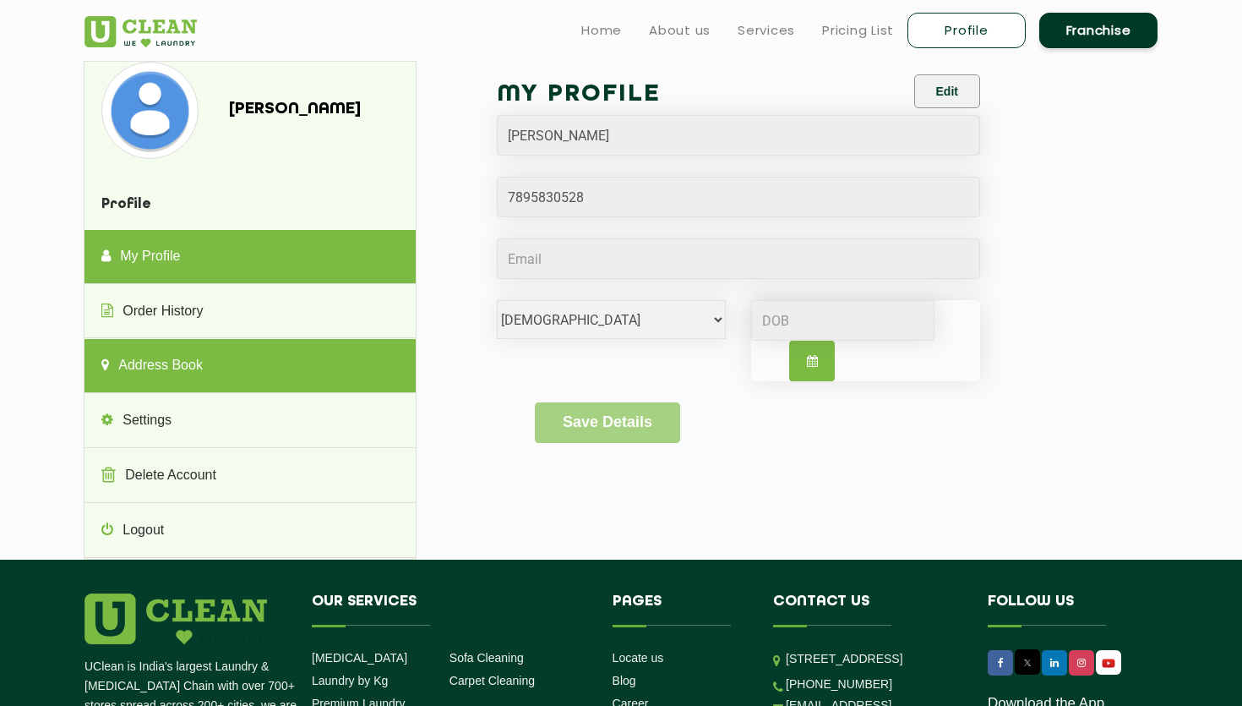
click at [166, 368] on link "Address Book" at bounding box center [250, 366] width 330 height 54
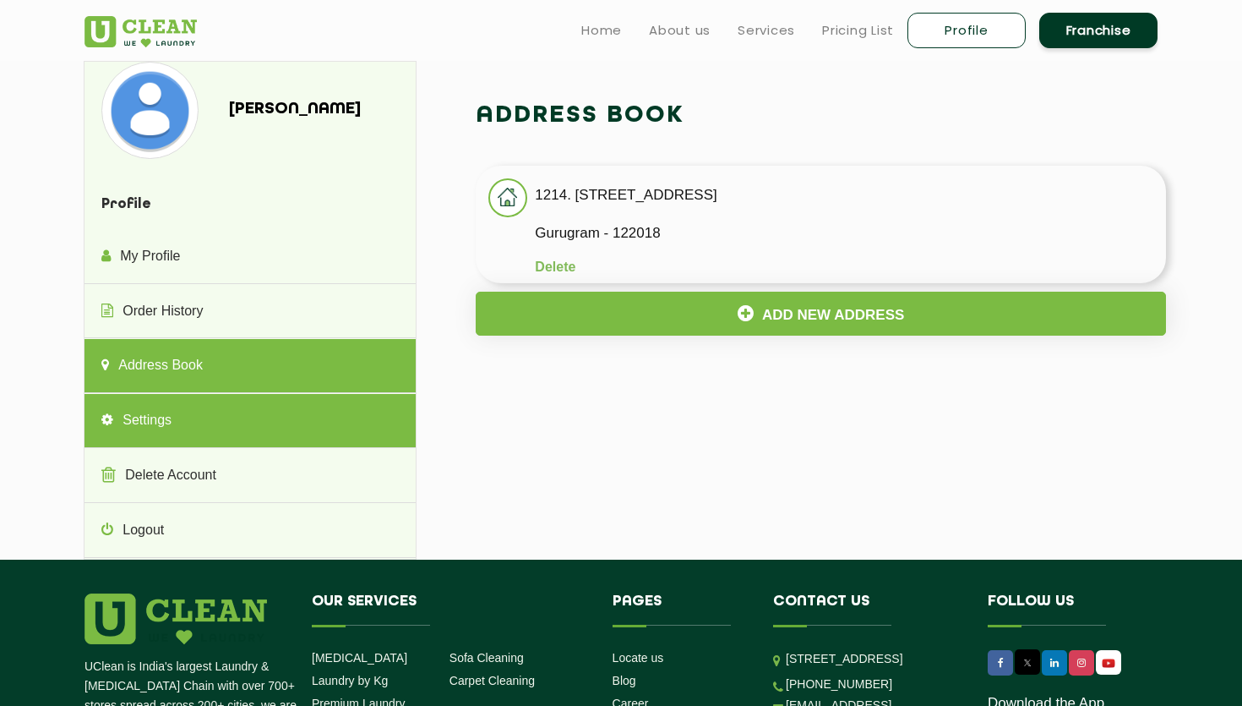
click at [199, 428] on link "Settings" at bounding box center [250, 421] width 330 height 54
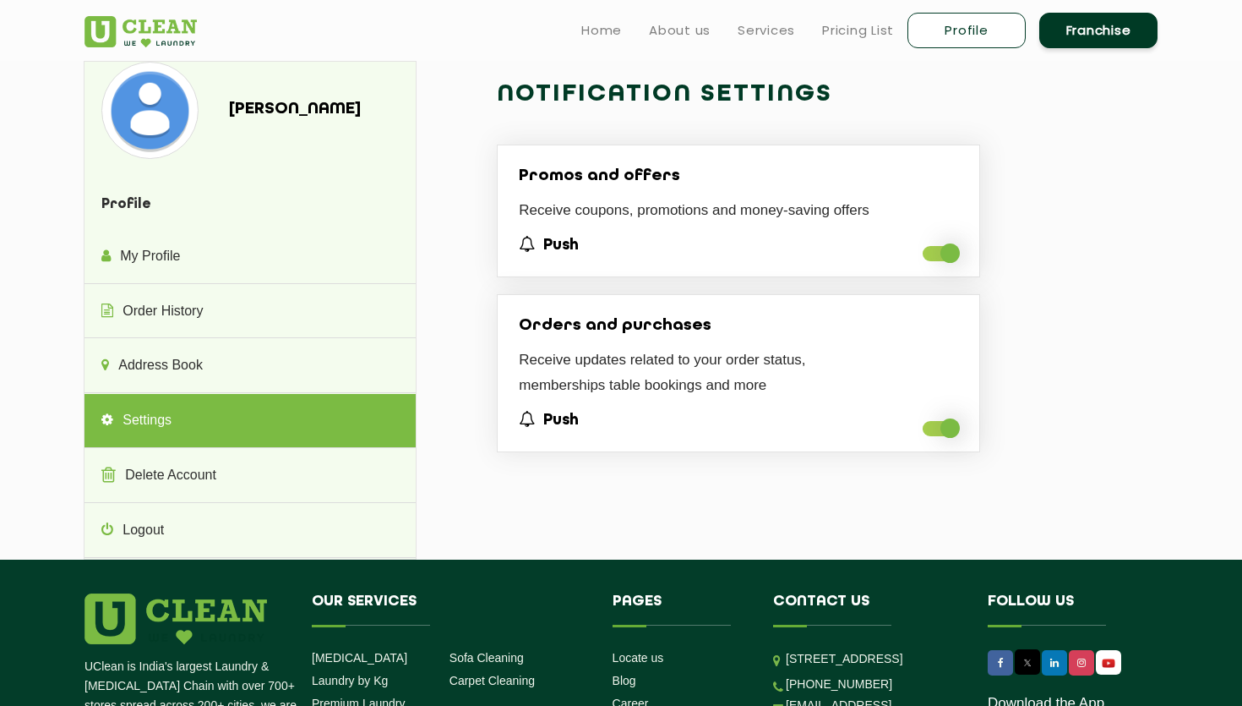
click at [153, 227] on h4 "Profile" at bounding box center [250, 205] width 330 height 50
click at [620, 32] on ul "Home About us Services Pricing List Profile Franchise" at bounding box center [863, 30] width 590 height 40
click at [615, 32] on link "Home" at bounding box center [601, 30] width 41 height 20
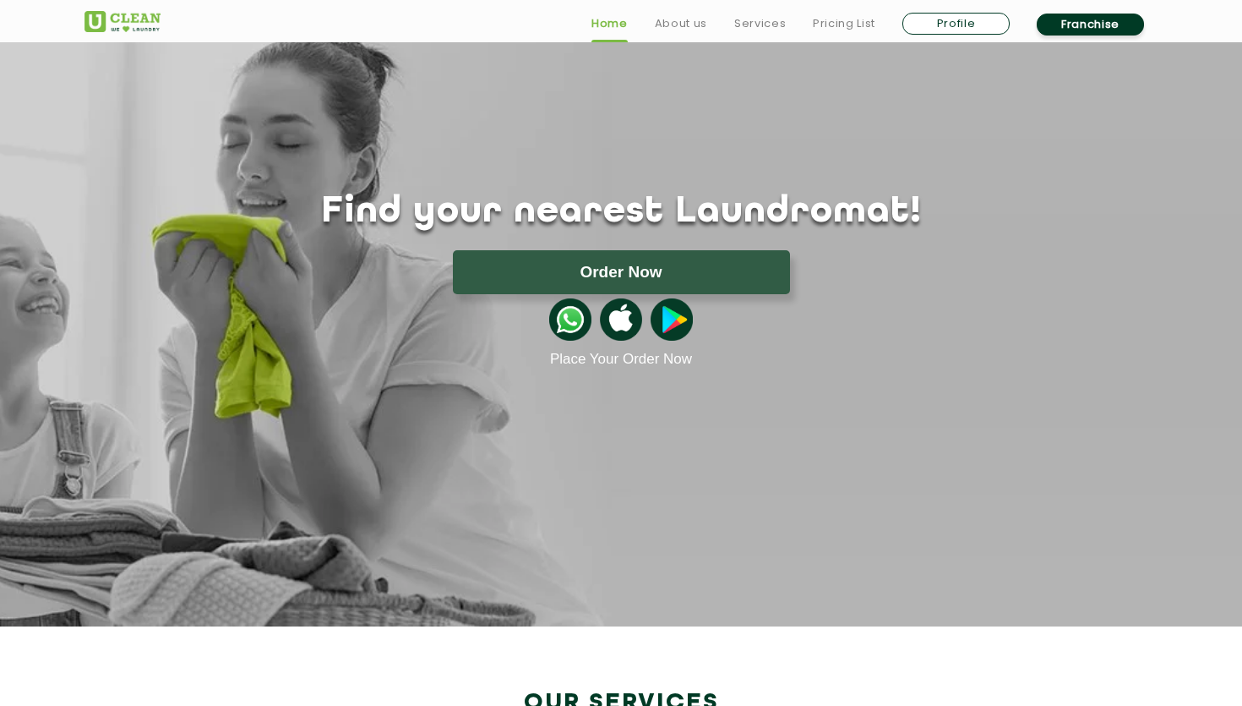
scroll to position [29, 0]
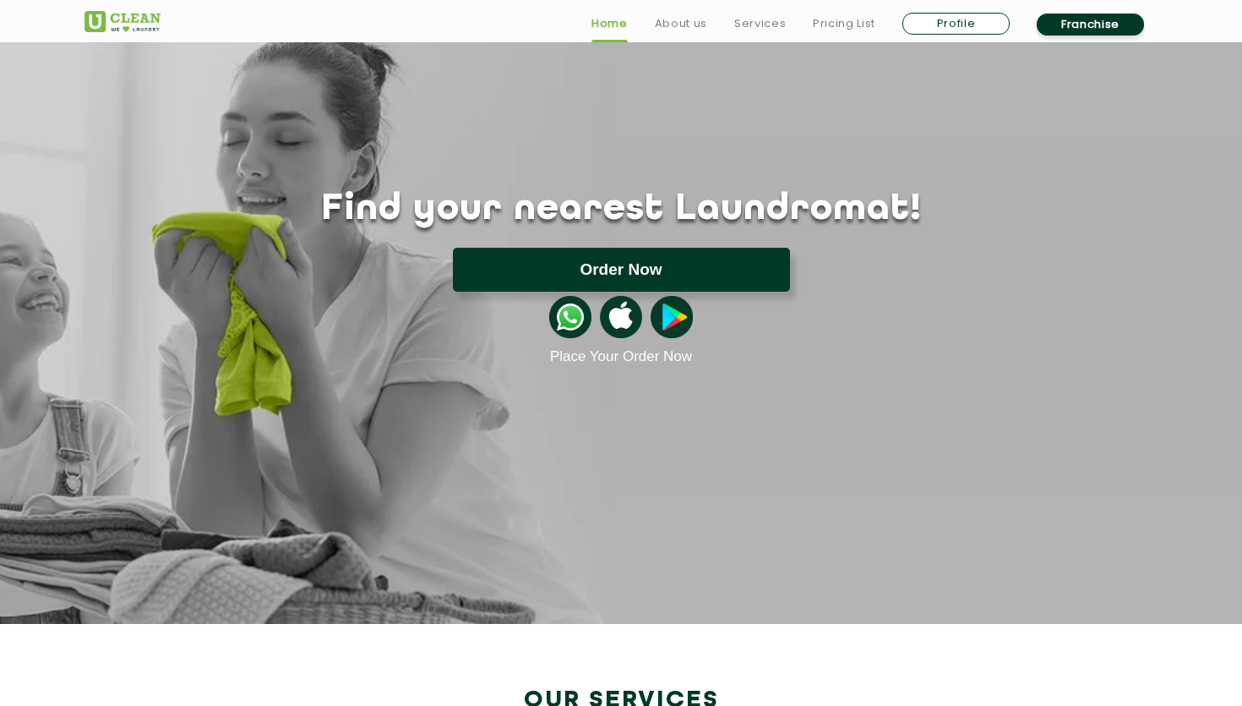
click at [651, 262] on button "Order Now" at bounding box center [621, 270] width 337 height 44
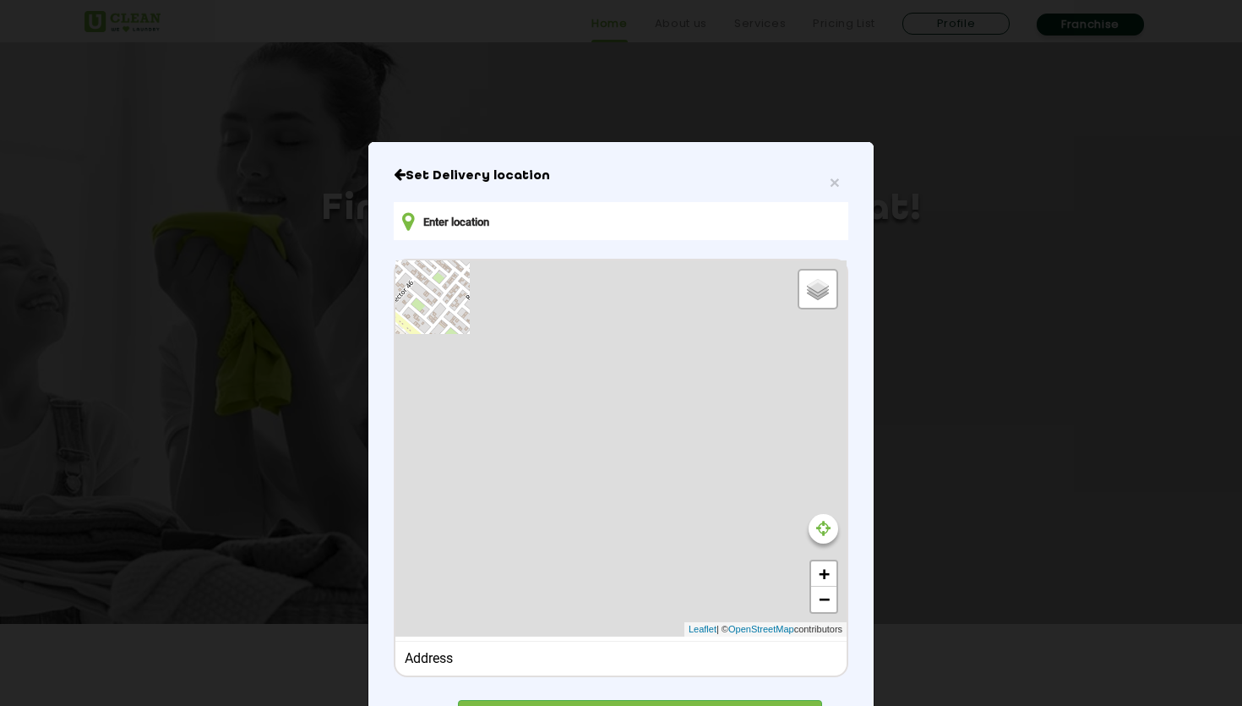
type input "744, Huda Colony, Sector 46, Gurugram, Haryana 122001, India"
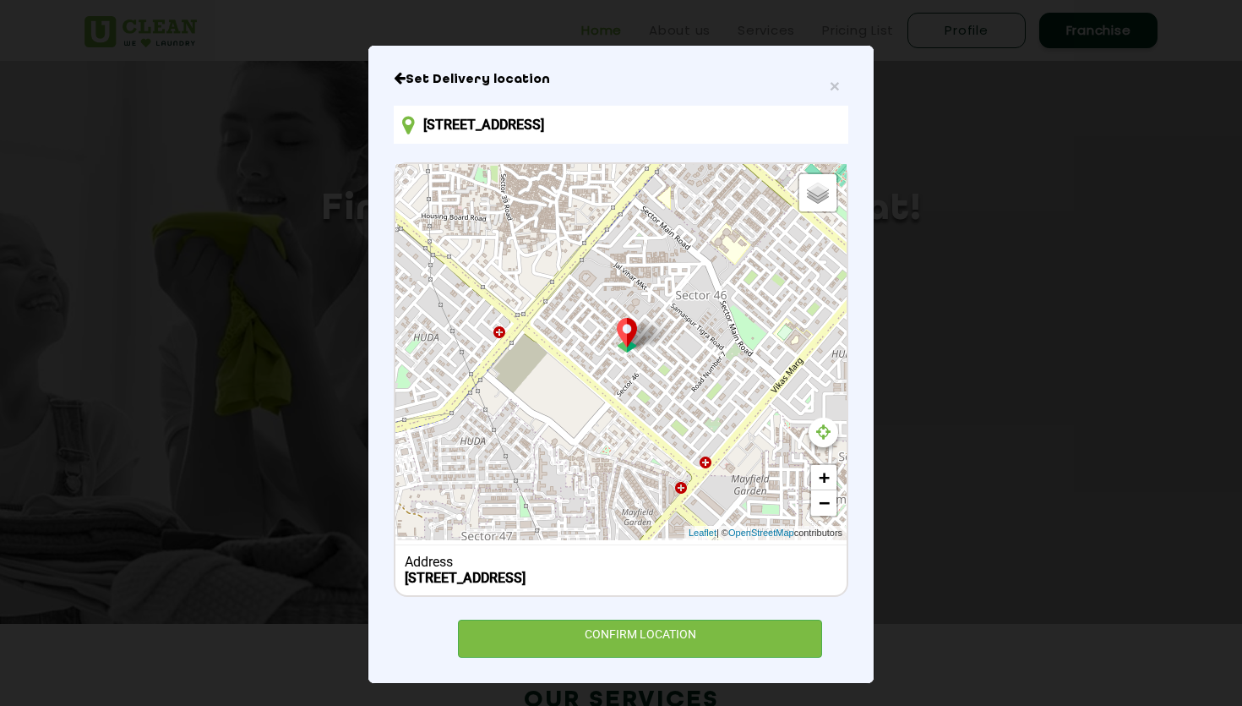
scroll to position [98, 0]
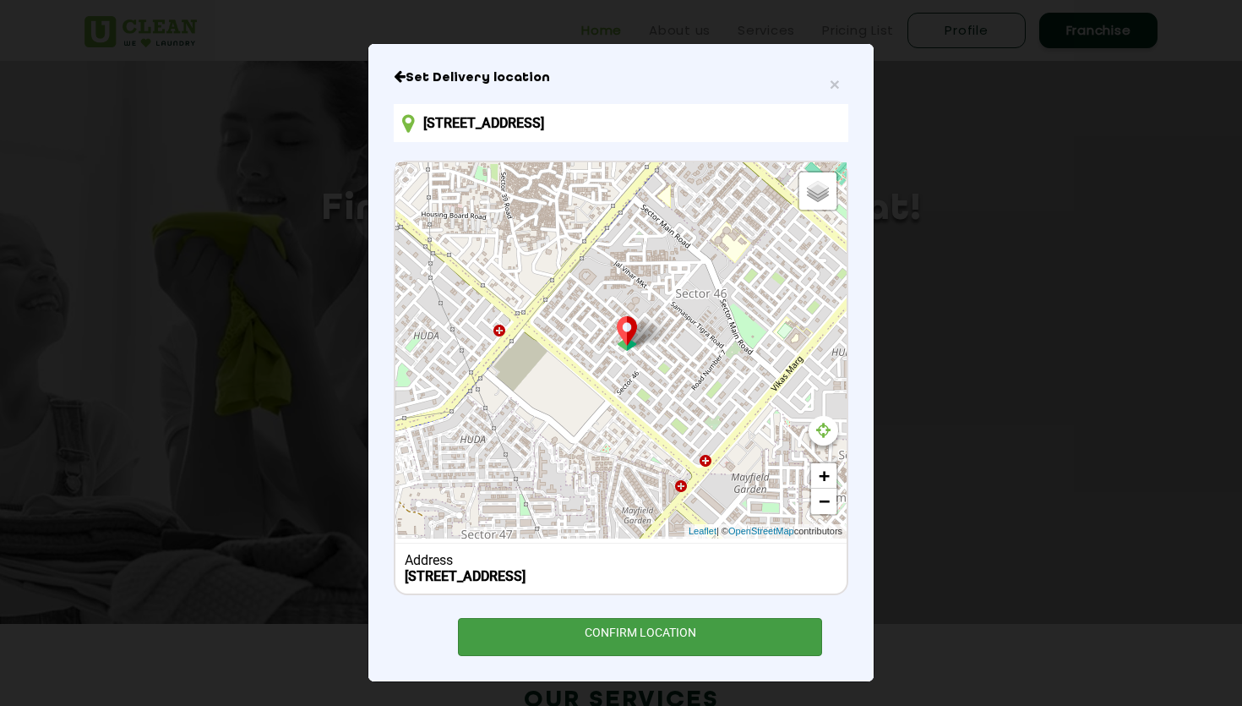
click at [721, 624] on div "CONFIRM LOCATION" at bounding box center [640, 637] width 364 height 38
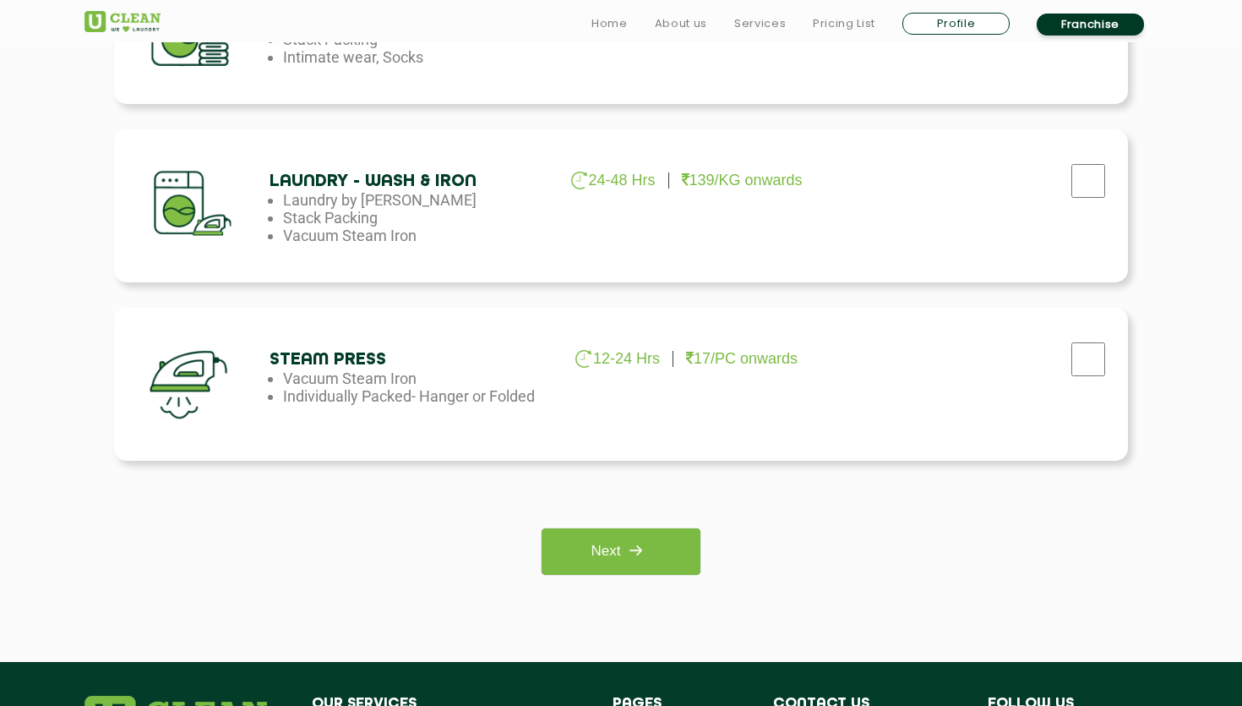
scroll to position [1093, 0]
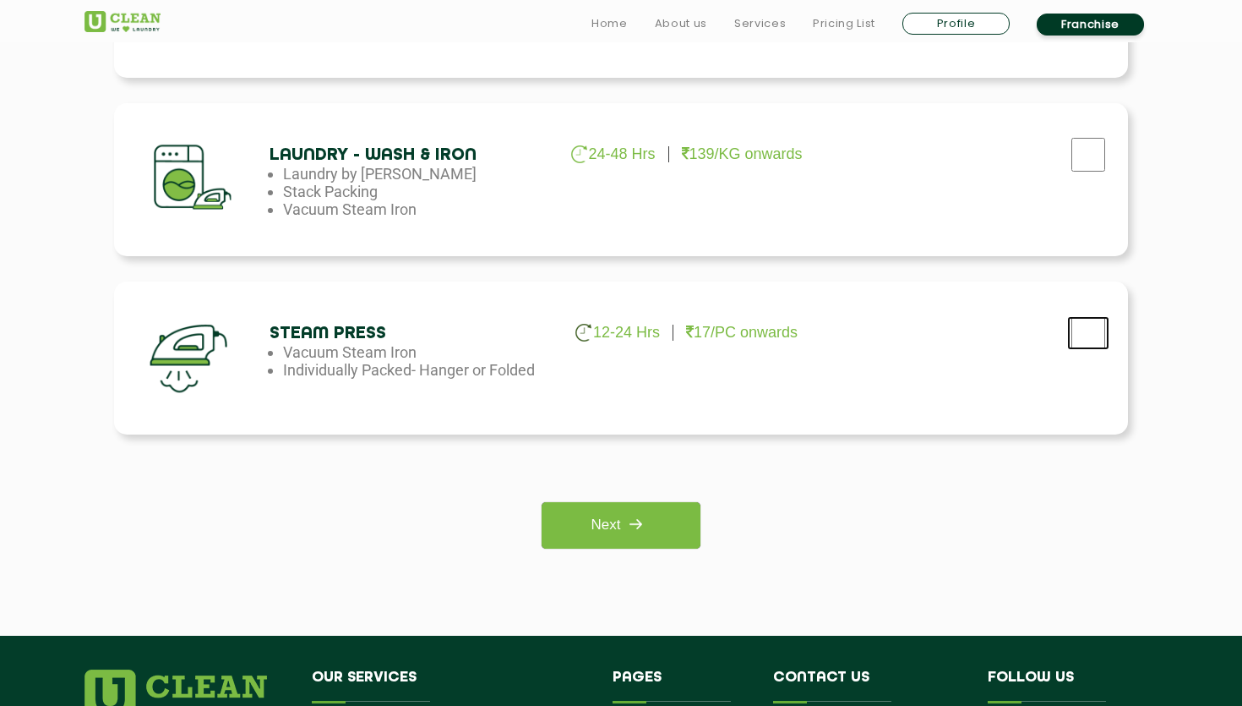
click at [1087, 345] on input "checkbox" at bounding box center [1088, 333] width 42 height 34
checkbox input "true"
click at [631, 524] on img at bounding box center [635, 524] width 30 height 30
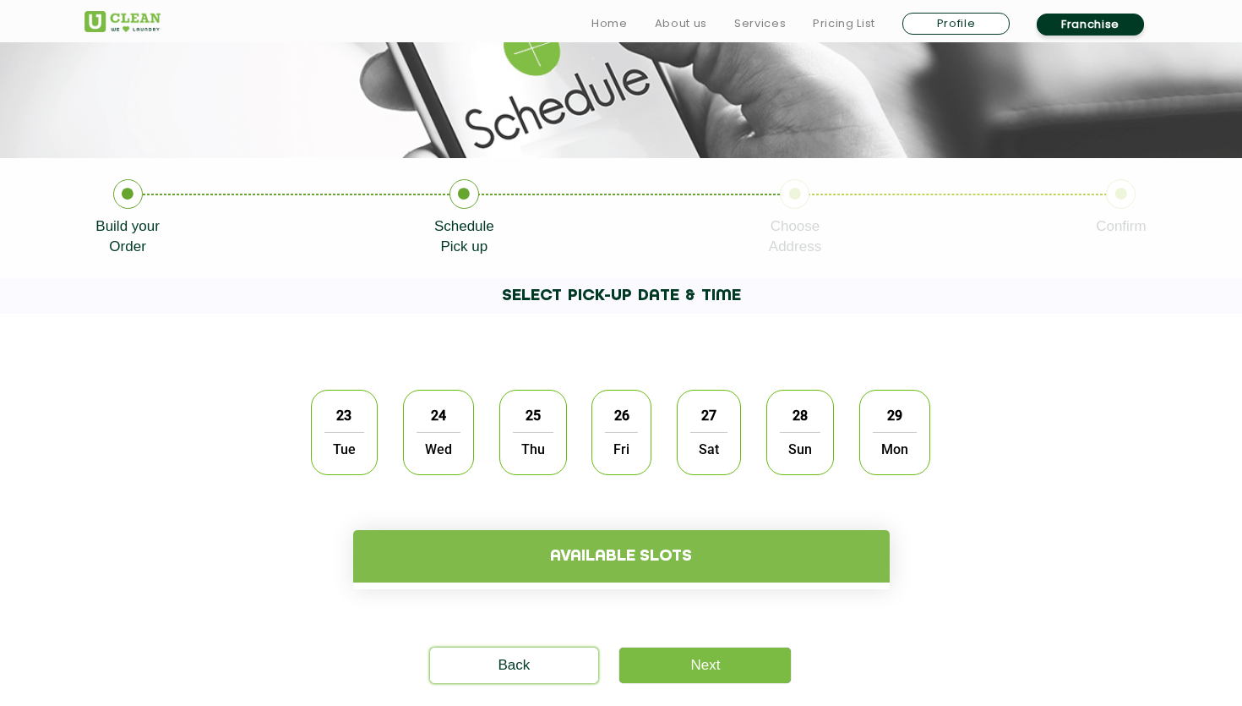
scroll to position [246, 0]
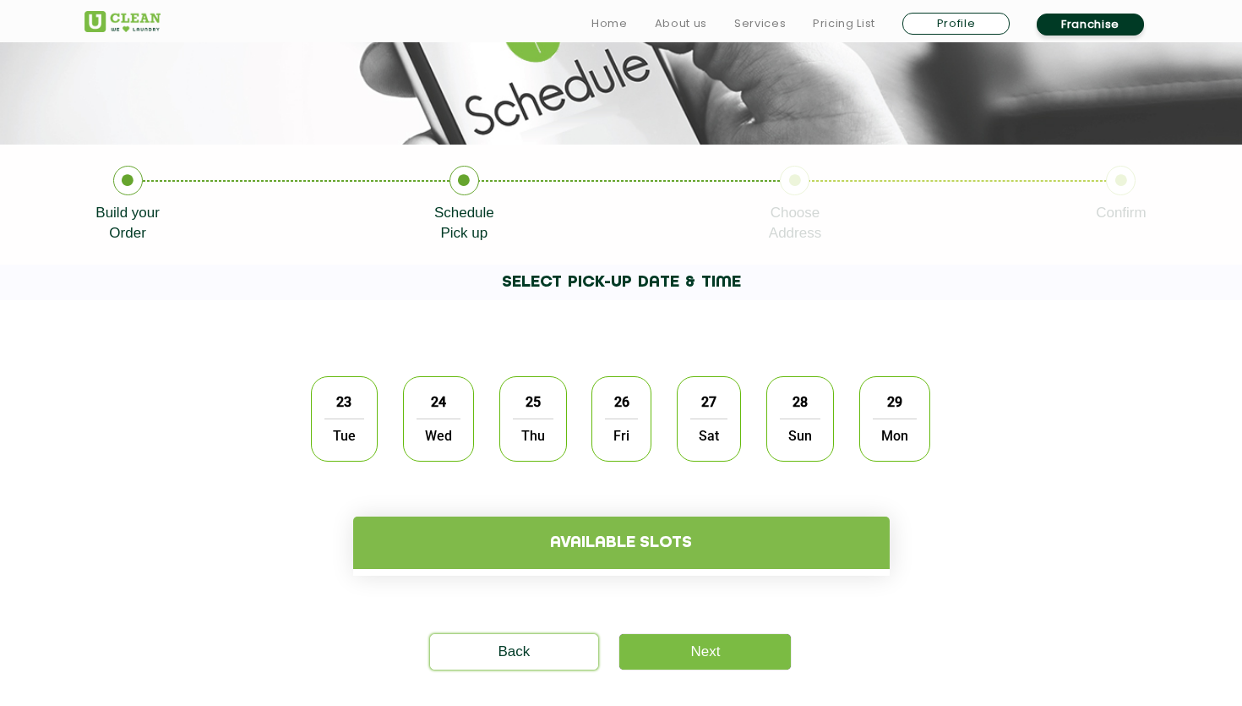
click at [330, 429] on span "Tue" at bounding box center [345, 435] width 40 height 34
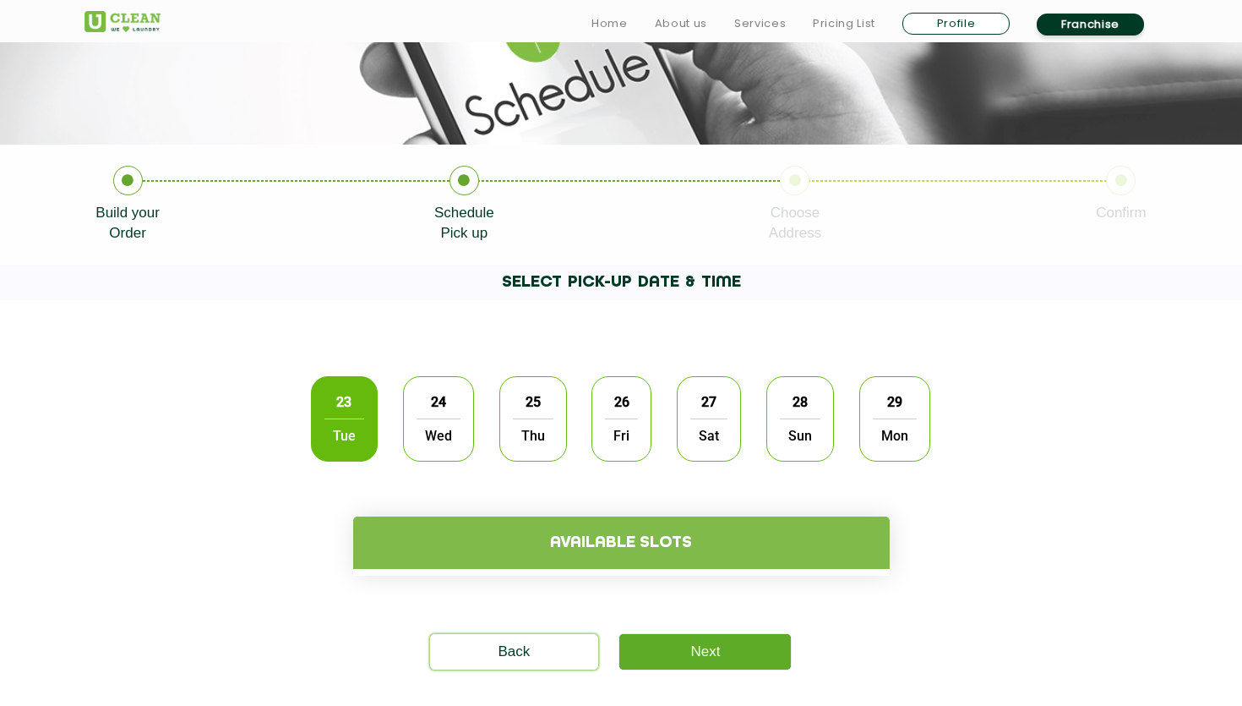
click at [697, 660] on link "Next" at bounding box center [705, 651] width 172 height 35
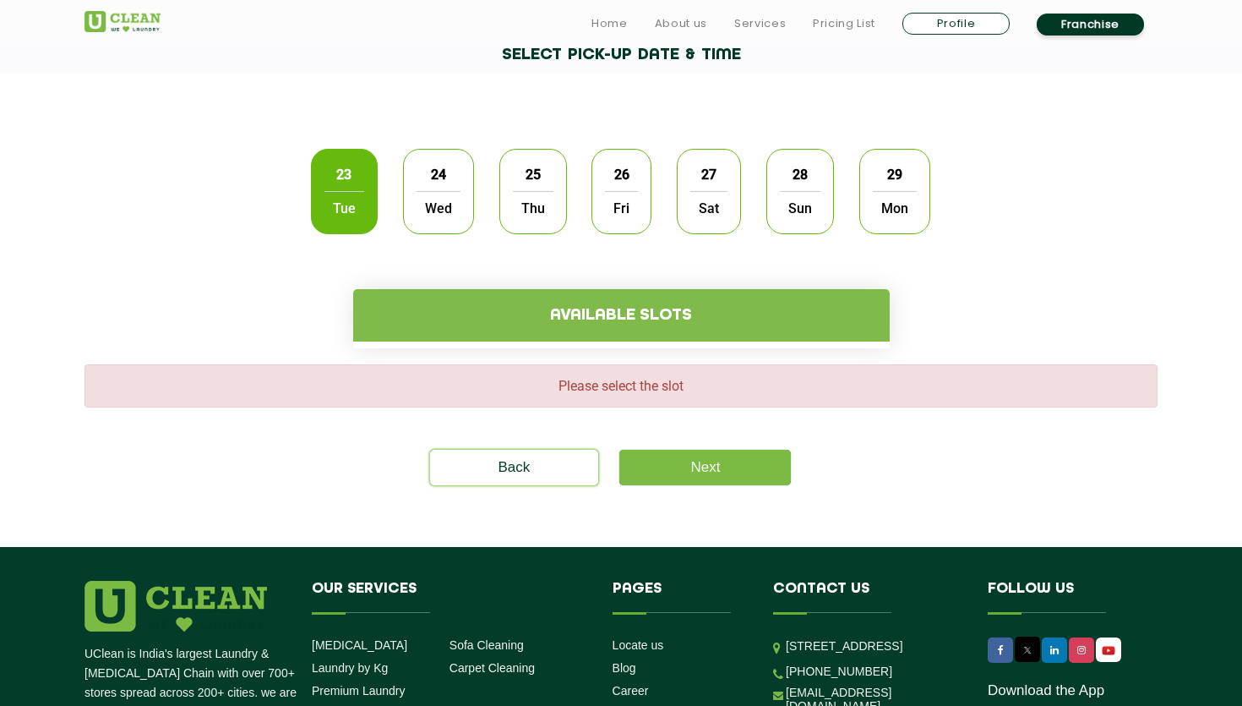
scroll to position [557, 0]
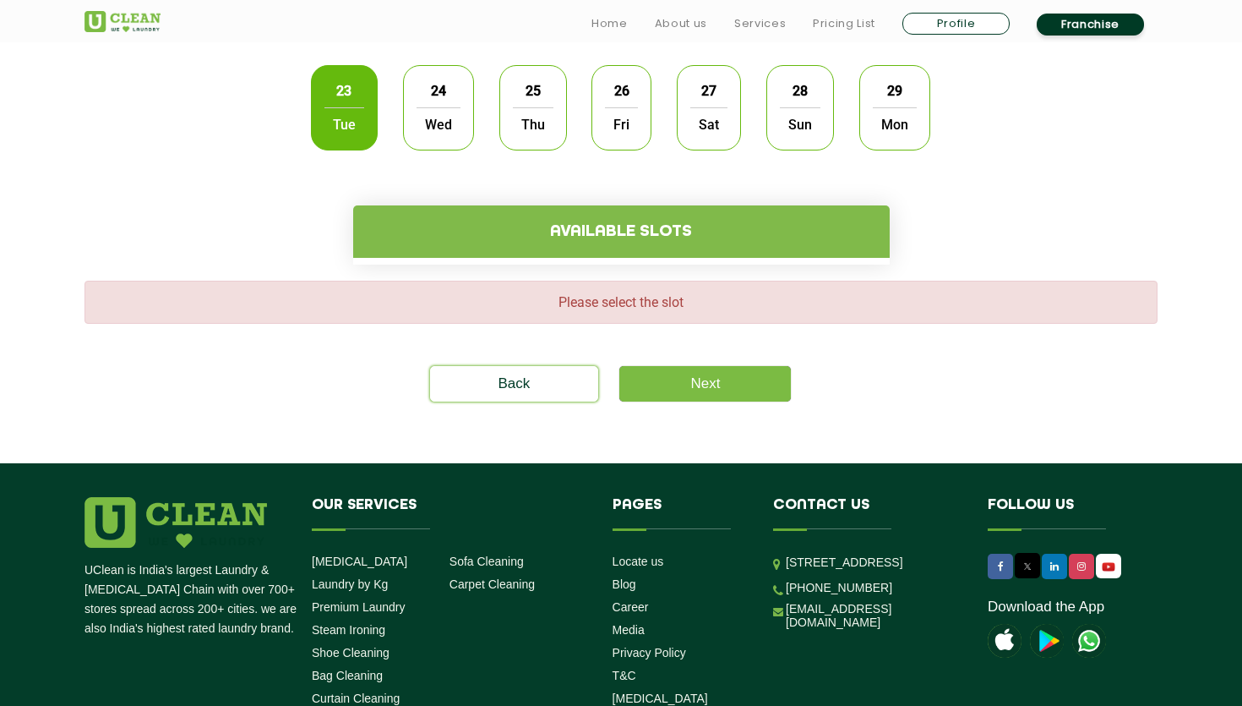
click at [586, 217] on h4 "Available slots" at bounding box center [621, 231] width 537 height 52
click at [410, 90] on div "24 Wed" at bounding box center [438, 107] width 71 height 85
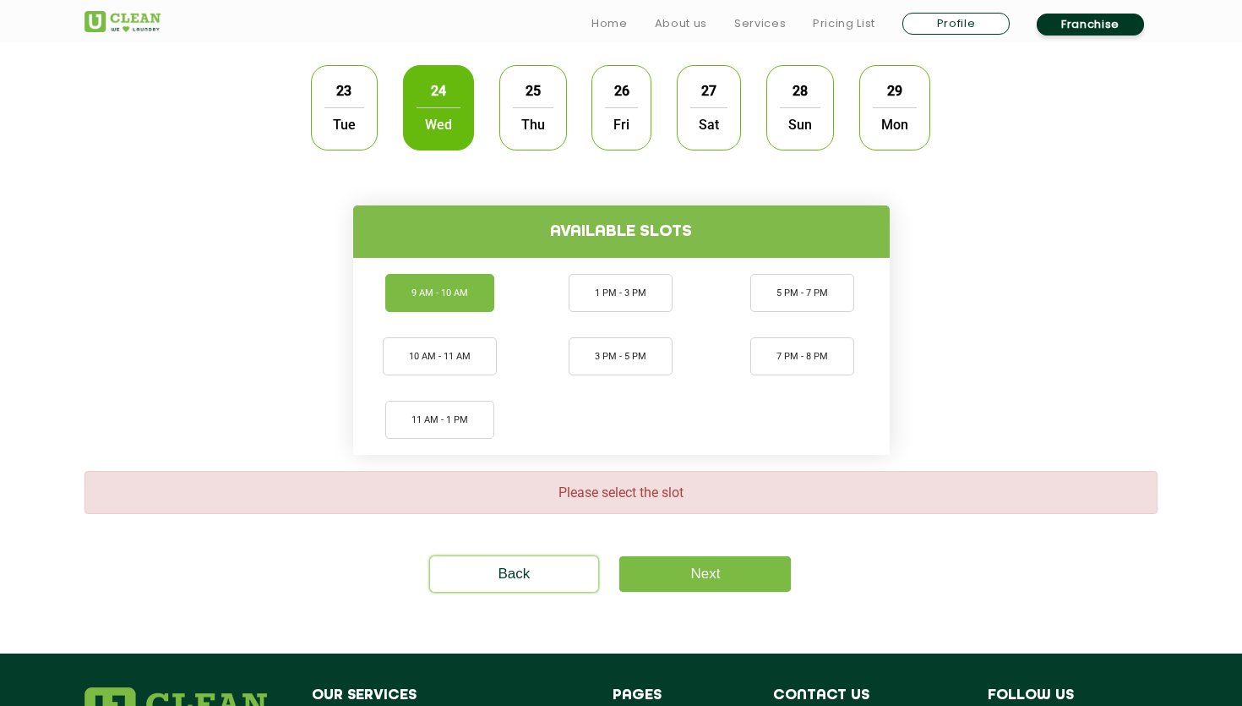
click at [461, 297] on li "9 AM - 10 AM" at bounding box center [439, 293] width 109 height 38
click at [711, 563] on link "Next" at bounding box center [705, 573] width 172 height 35
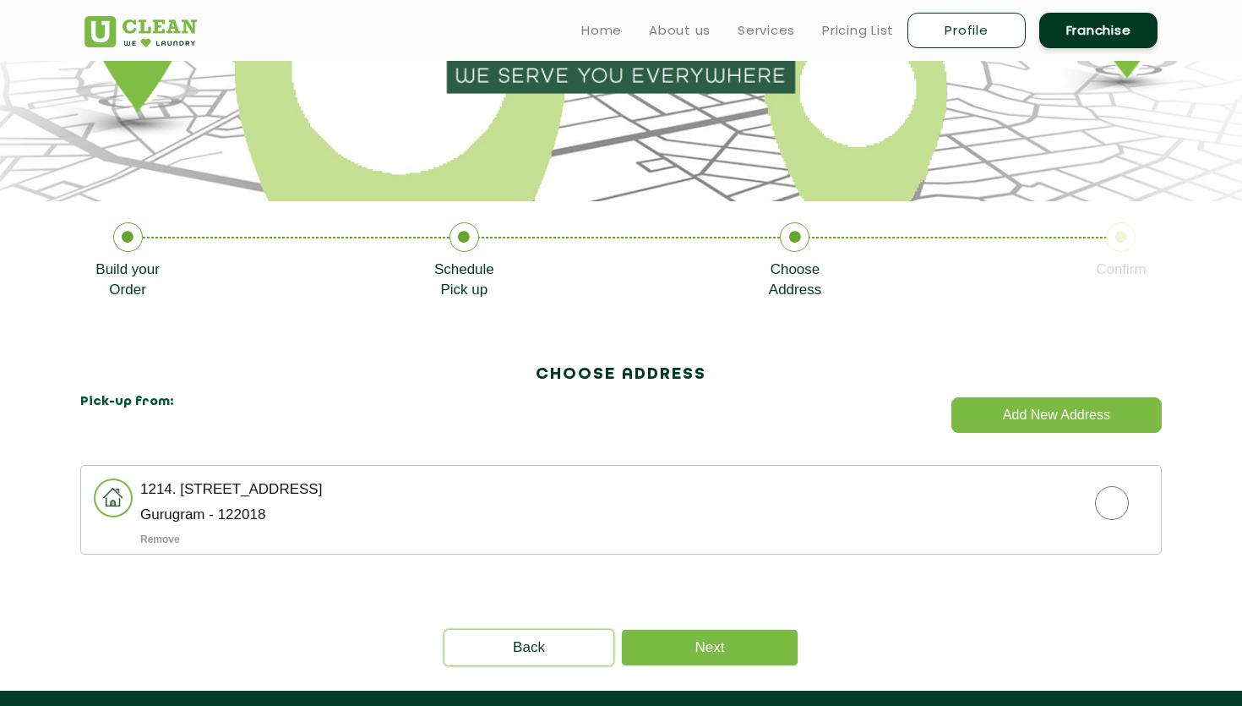
scroll to position [333, 0]
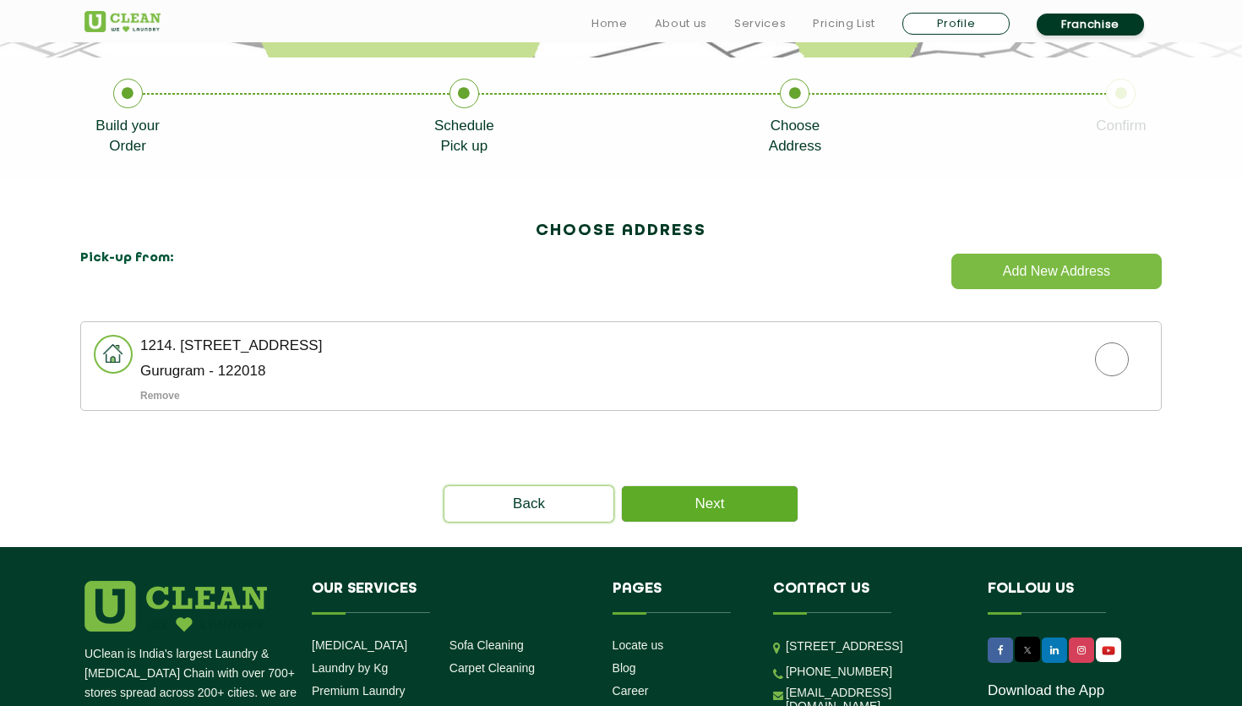
click at [672, 512] on link "Next" at bounding box center [710, 503] width 176 height 35
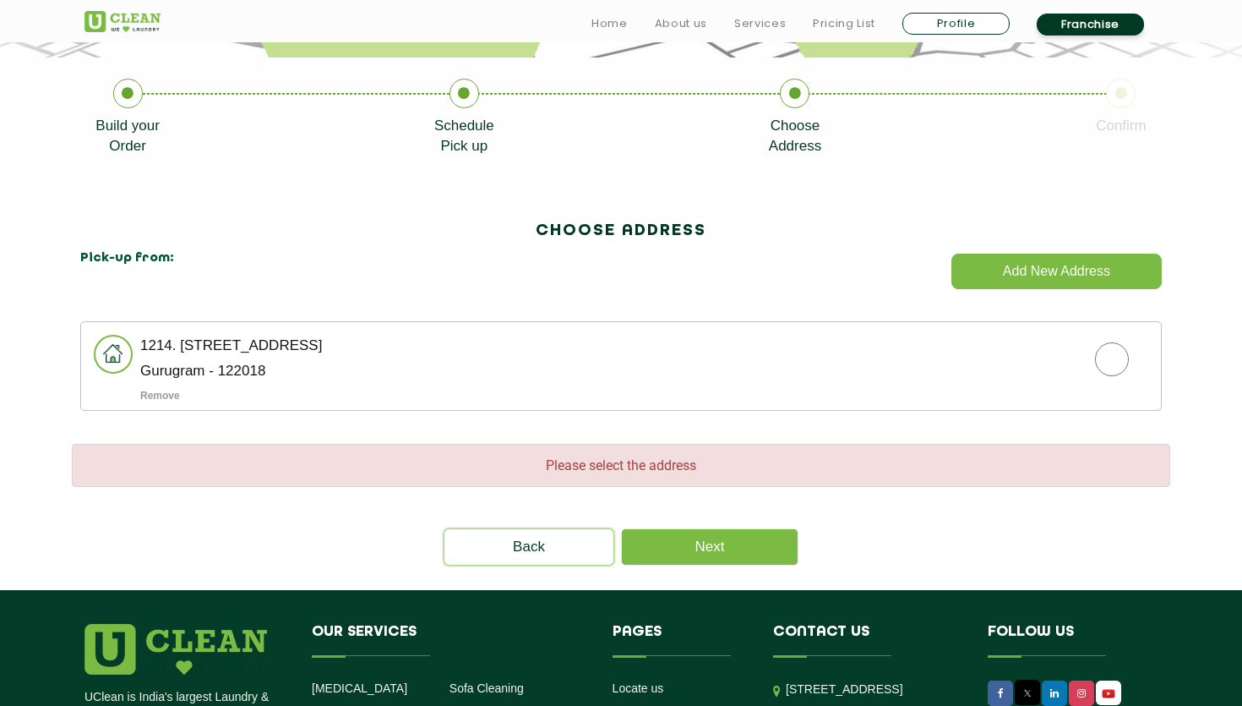
click at [623, 396] on div "Remove" at bounding box center [650, 396] width 1021 height 12
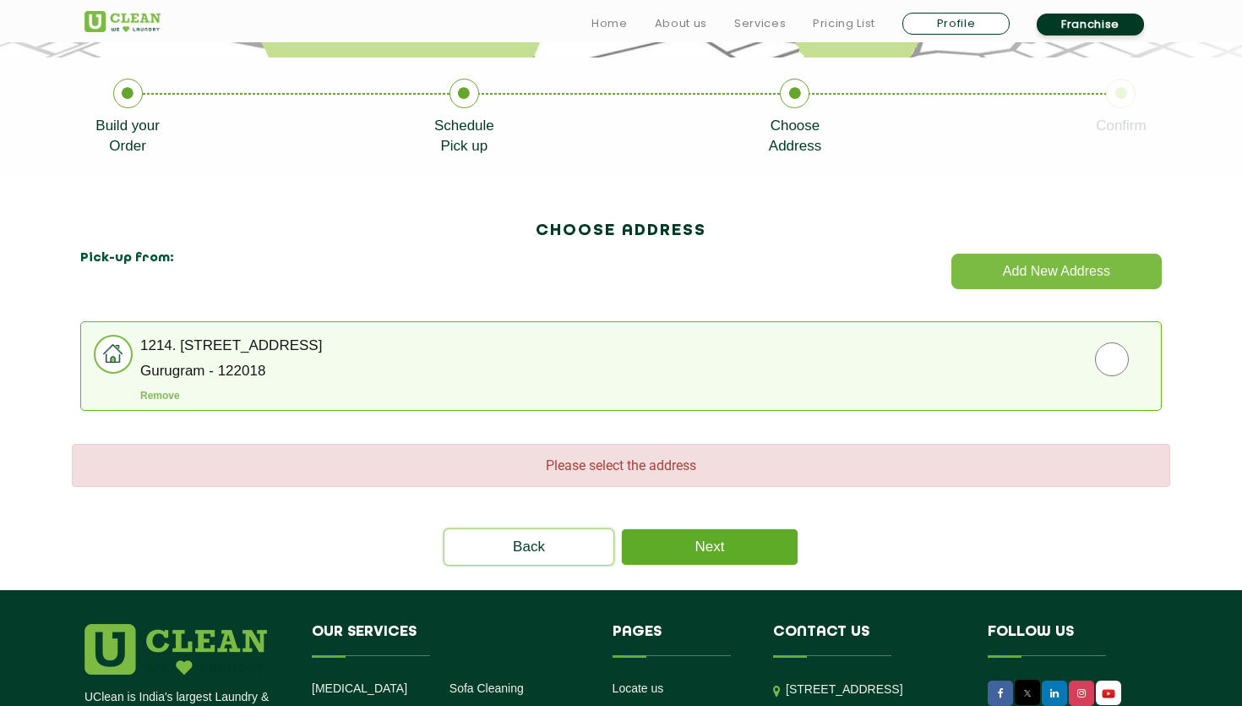
click at [764, 554] on link "Next" at bounding box center [710, 546] width 176 height 35
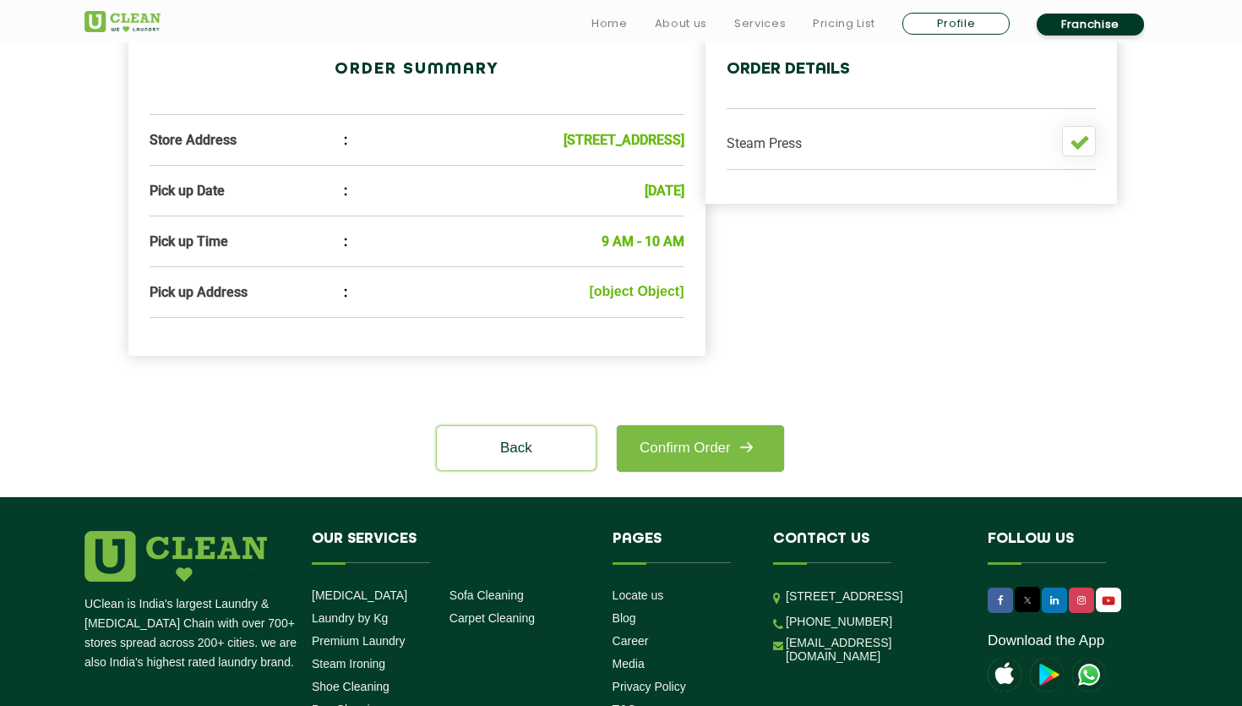
scroll to position [383, 0]
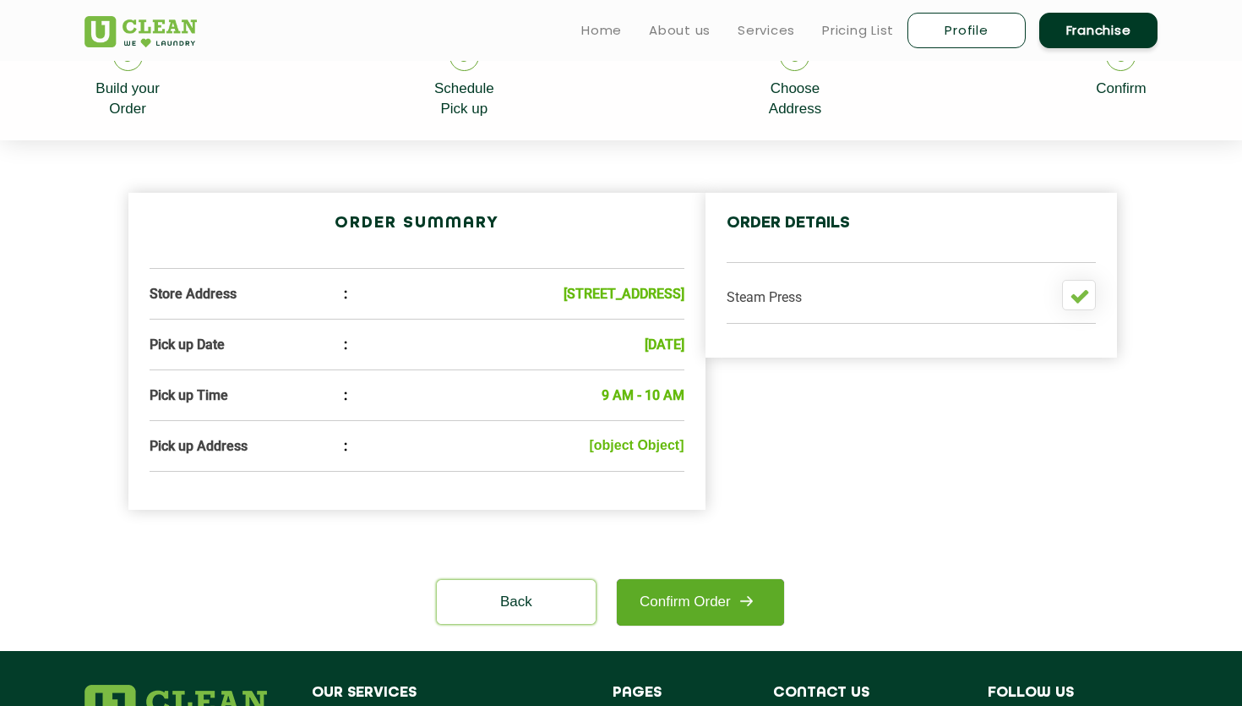
click at [681, 612] on link "Confirm Order" at bounding box center [700, 602] width 167 height 46
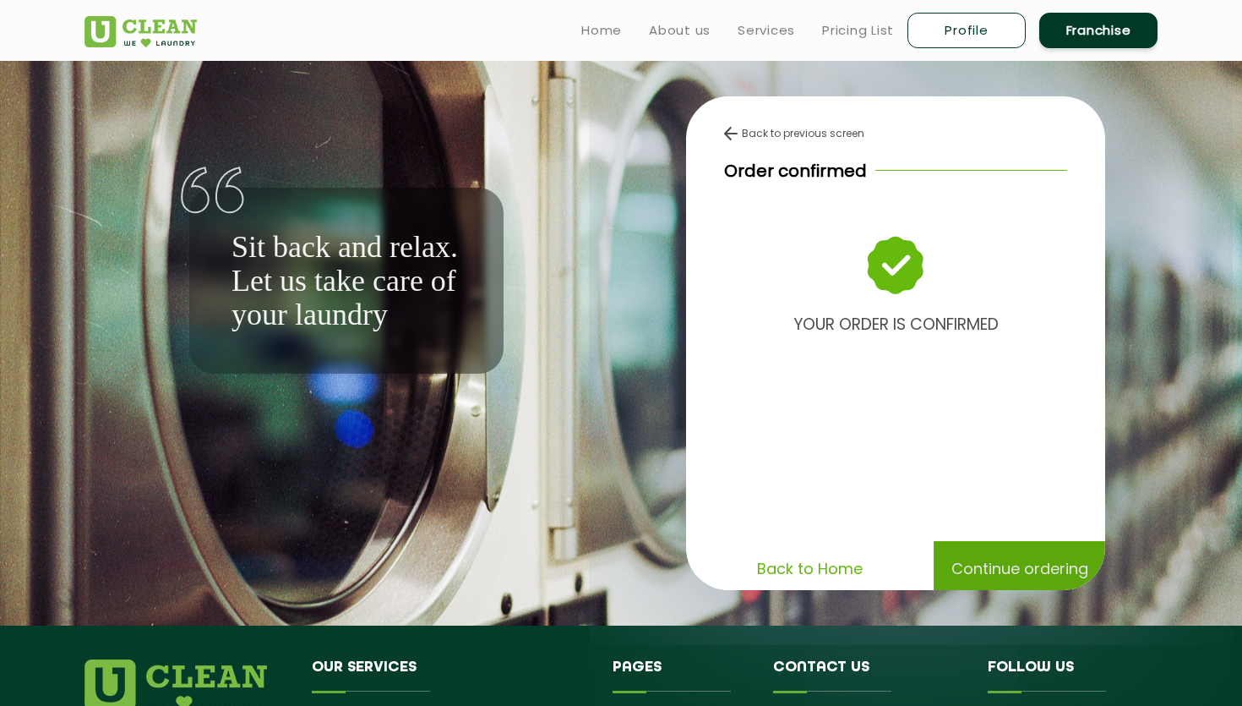
click at [990, 563] on p "Continue ordering" at bounding box center [1020, 569] width 137 height 30
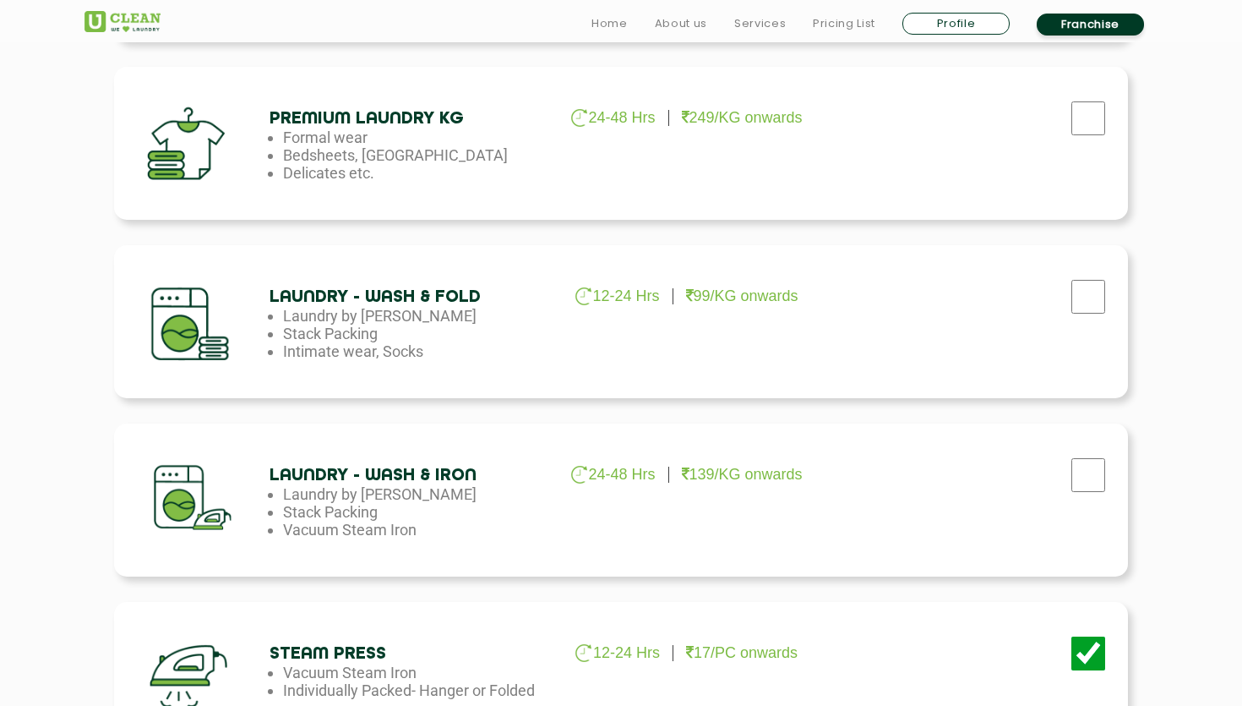
scroll to position [944, 0]
